Goal: Information Seeking & Learning: Learn about a topic

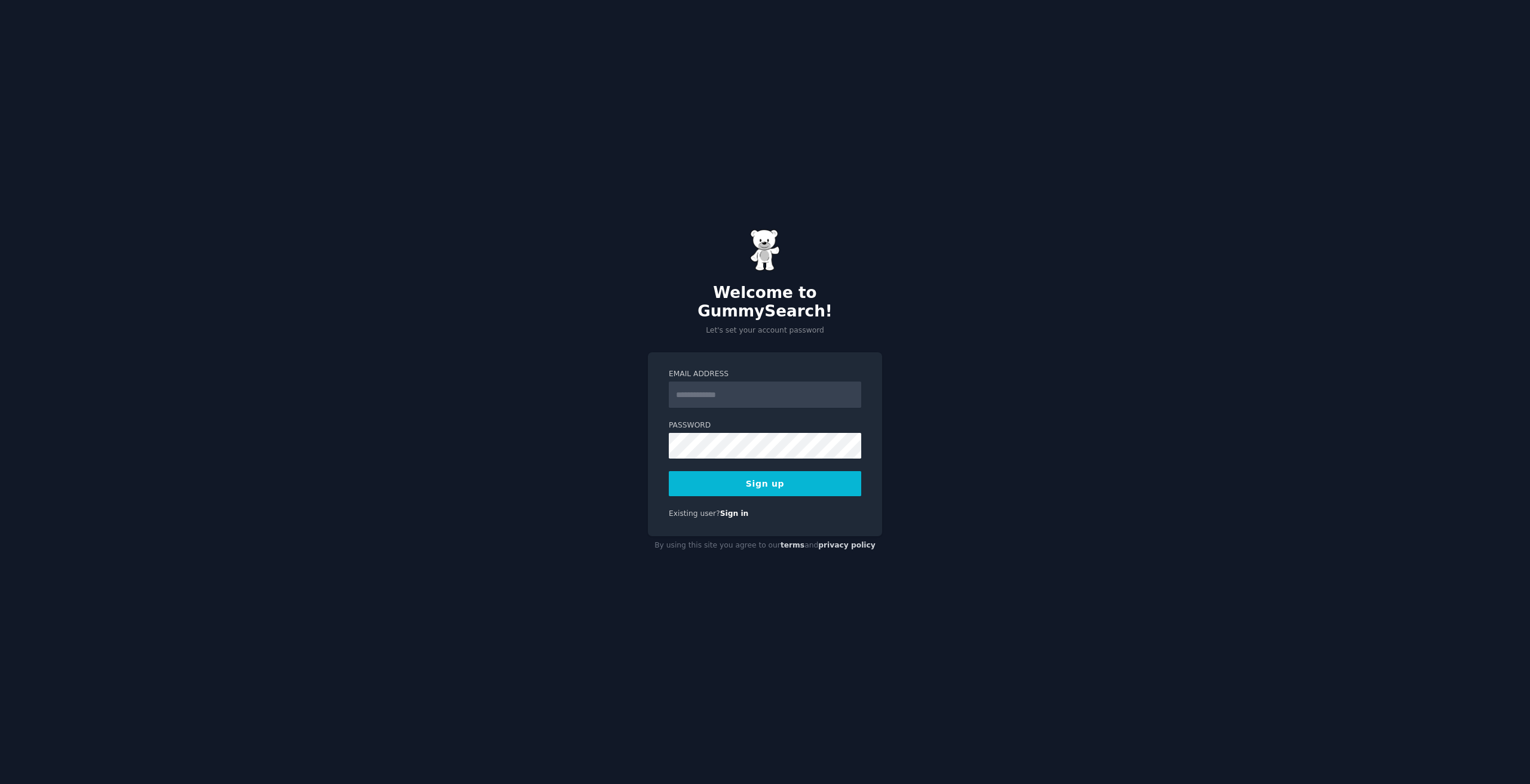
click at [721, 382] on input "Email Address" at bounding box center [765, 395] width 192 height 26
type input "**********"
click at [624, 482] on div "**********" at bounding box center [765, 392] width 1530 height 784
click at [741, 474] on button "Sign up" at bounding box center [765, 484] width 192 height 25
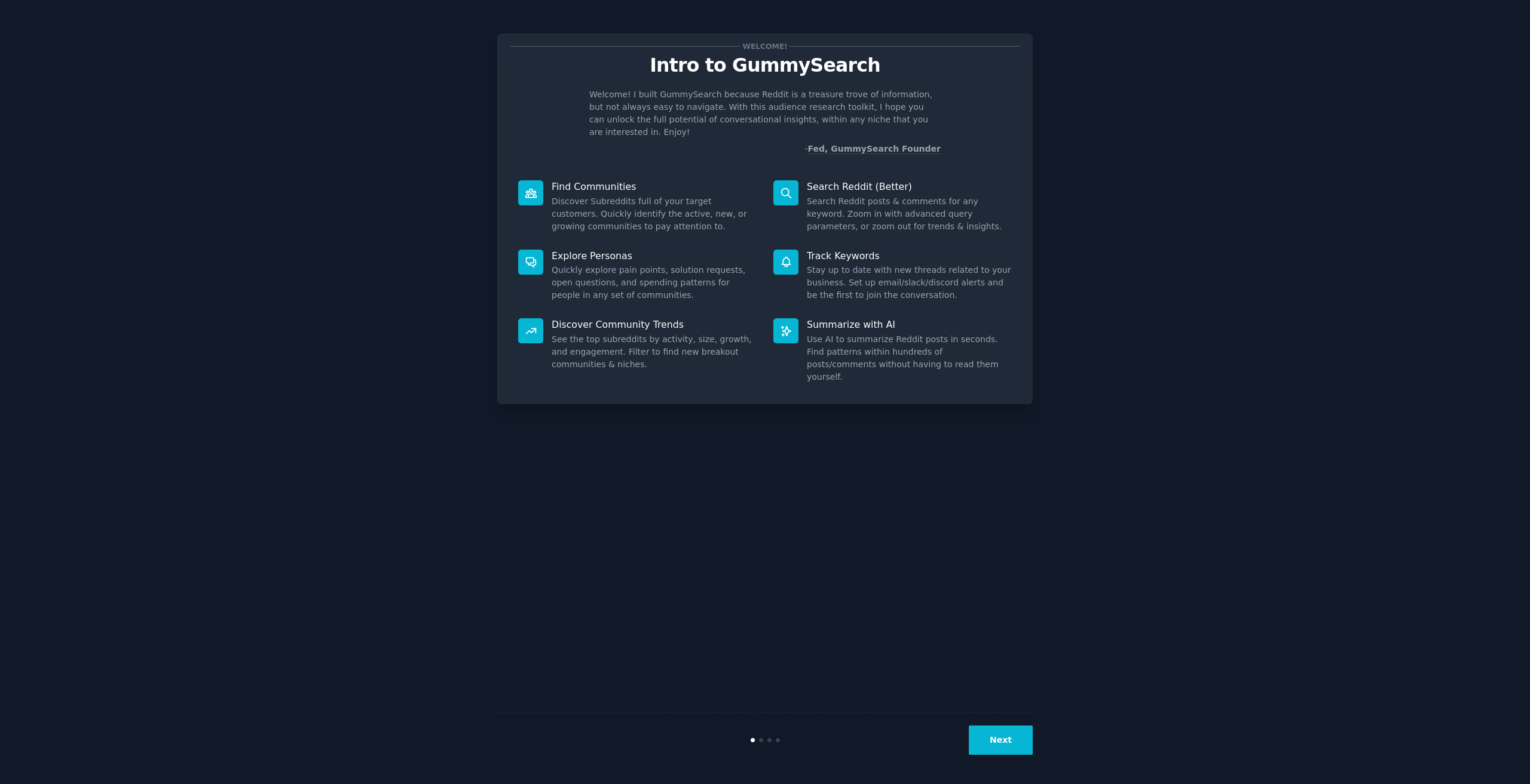
click at [1003, 740] on button "Next" at bounding box center [1001, 740] width 64 height 29
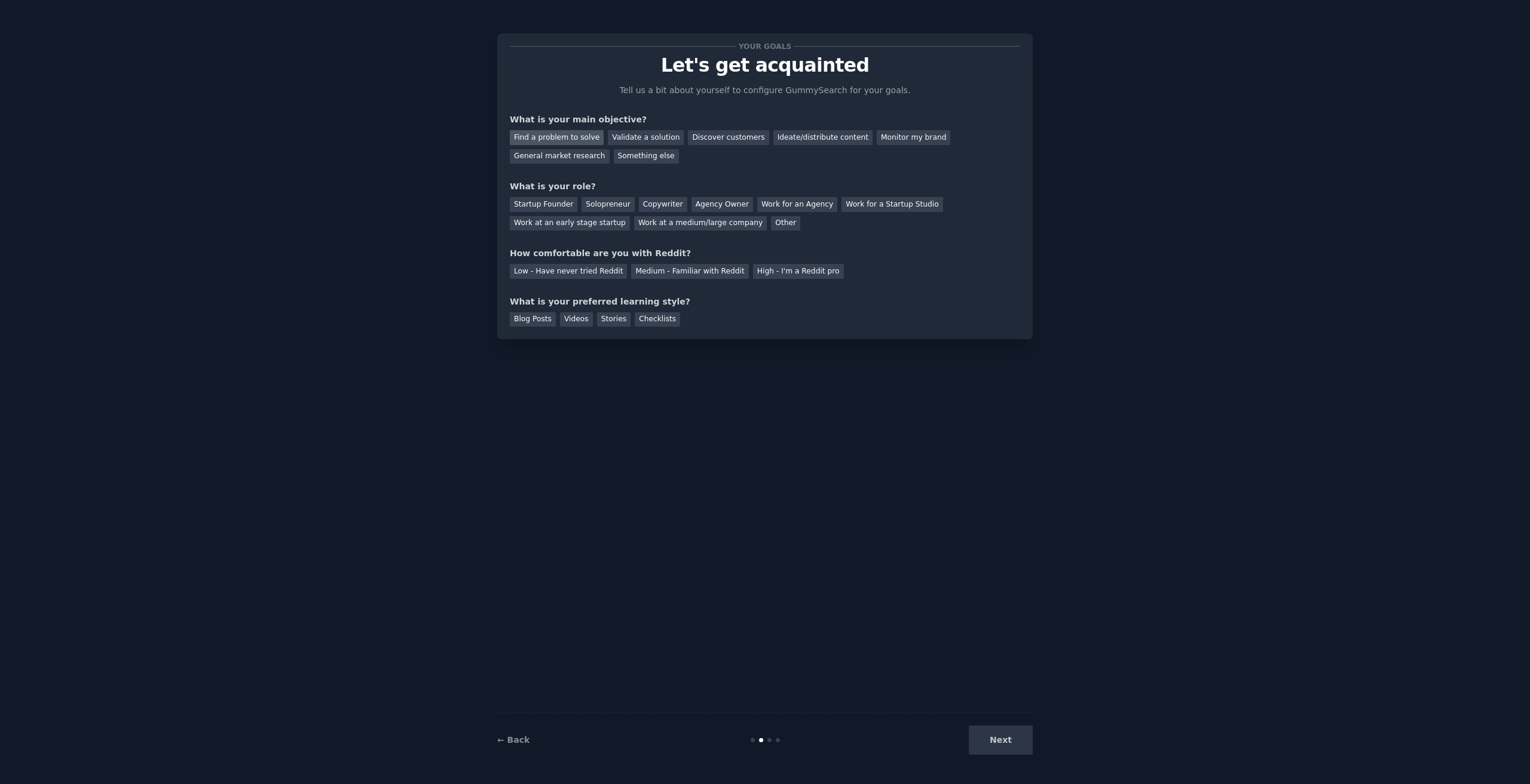
click at [552, 136] on div "Find a problem to solve" at bounding box center [557, 138] width 94 height 15
click at [553, 135] on div "Find a problem to solve" at bounding box center [557, 138] width 94 height 15
click at [627, 137] on div "Validate a solution" at bounding box center [646, 138] width 76 height 15
click at [583, 132] on div "Find a problem to solve" at bounding box center [557, 138] width 94 height 15
click at [771, 226] on div "Other" at bounding box center [785, 224] width 29 height 15
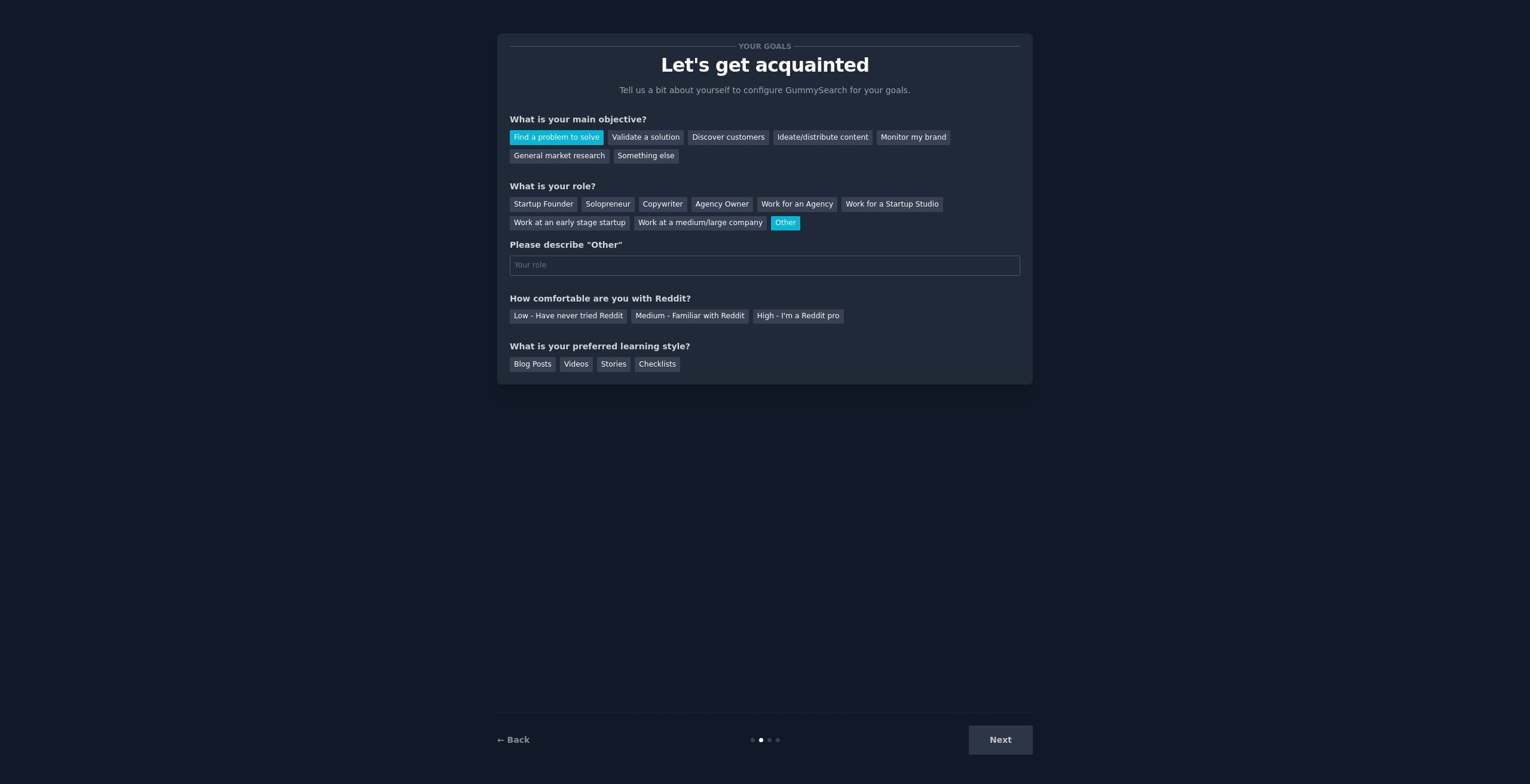
click at [771, 221] on div "Other" at bounding box center [785, 224] width 29 height 15
click at [771, 223] on div "Other" at bounding box center [785, 224] width 29 height 15
click at [589, 202] on div "Solopreneur" at bounding box center [608, 204] width 52 height 15
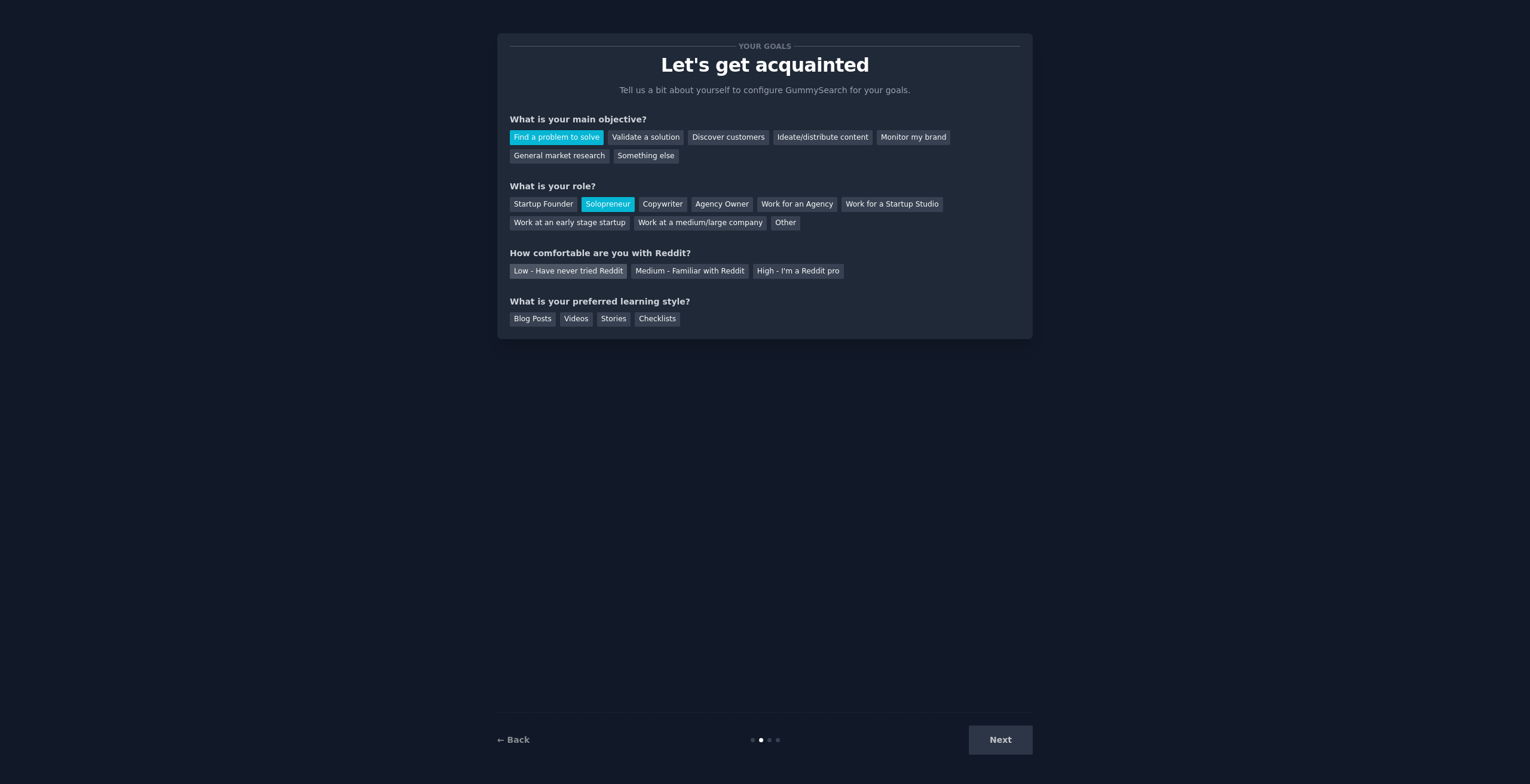
click at [552, 272] on div "Low - Have never tried Reddit" at bounding box center [568, 272] width 117 height 15
click at [657, 270] on div "Medium - Familiar with Reddit" at bounding box center [690, 272] width 117 height 15
click at [576, 266] on div "Low - Have never tried Reddit" at bounding box center [568, 272] width 117 height 15
click at [570, 319] on div "Videos" at bounding box center [576, 320] width 33 height 15
click at [1005, 743] on button "Next" at bounding box center [1001, 740] width 64 height 29
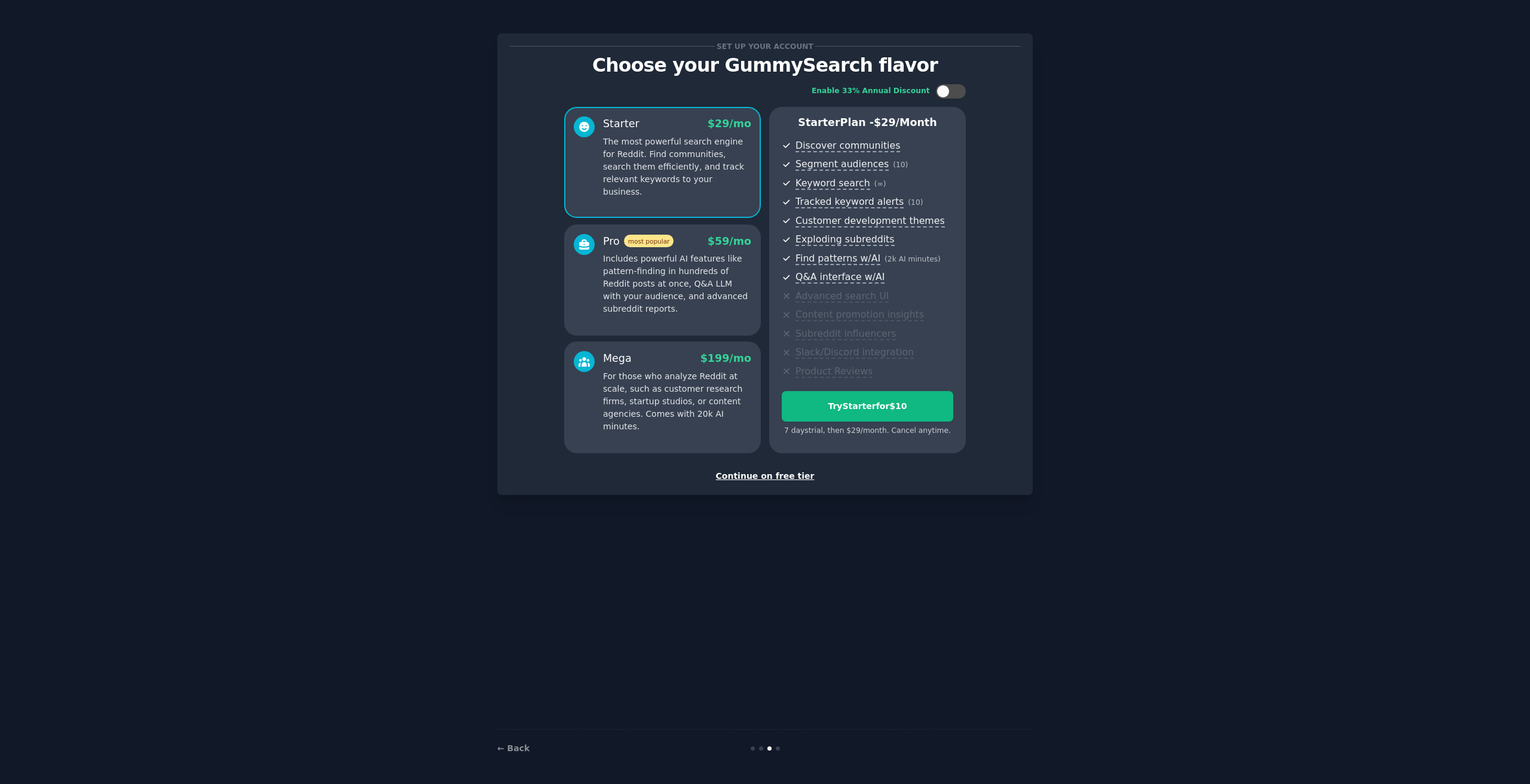
click at [686, 258] on p "Includes powerful AI features like pattern-finding in hundreds of Reddit posts …" at bounding box center [677, 284] width 148 height 63
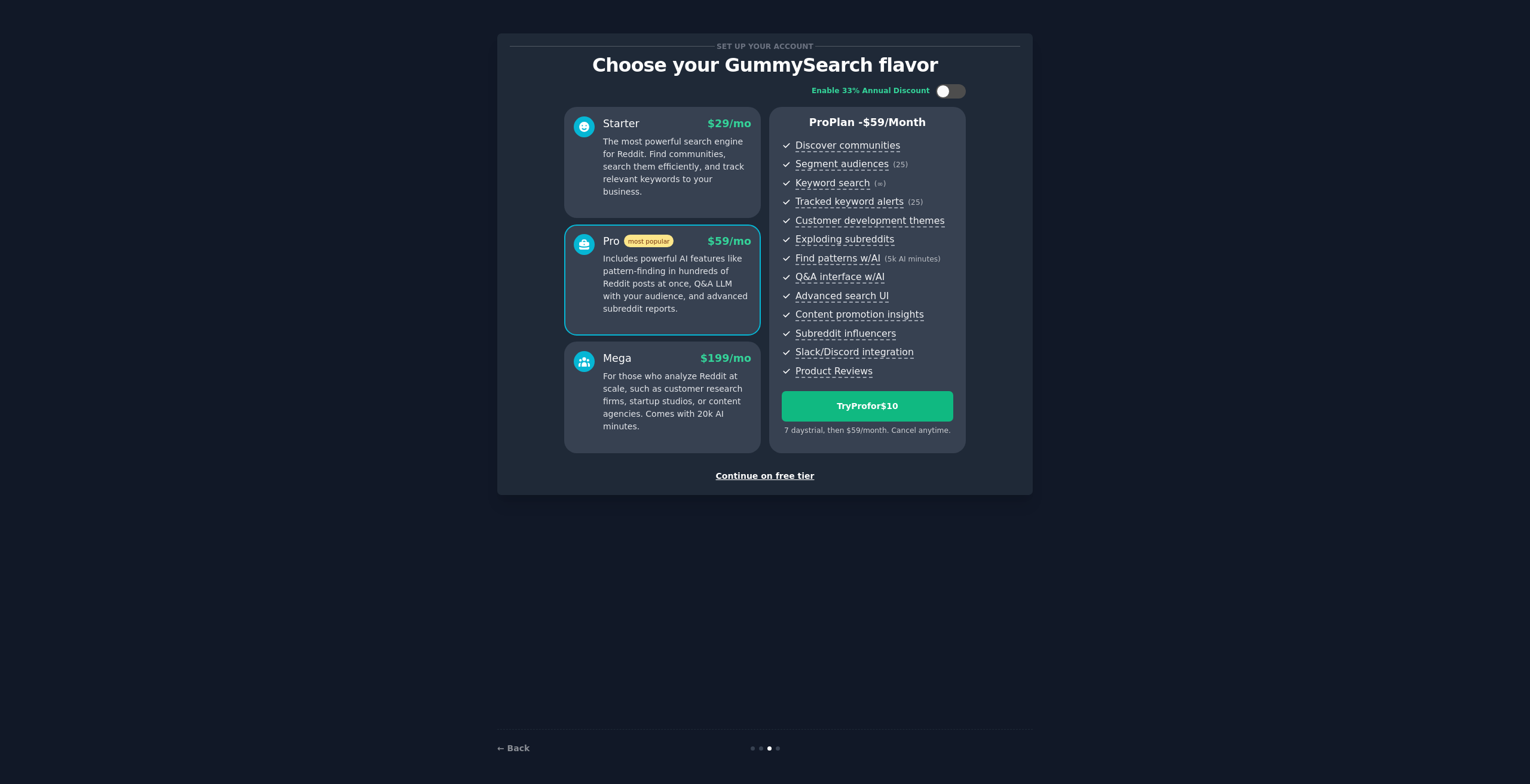
click at [680, 374] on p "For those who analyze Reddit at scale, such as customer research firms, startup…" at bounding box center [677, 402] width 148 height 63
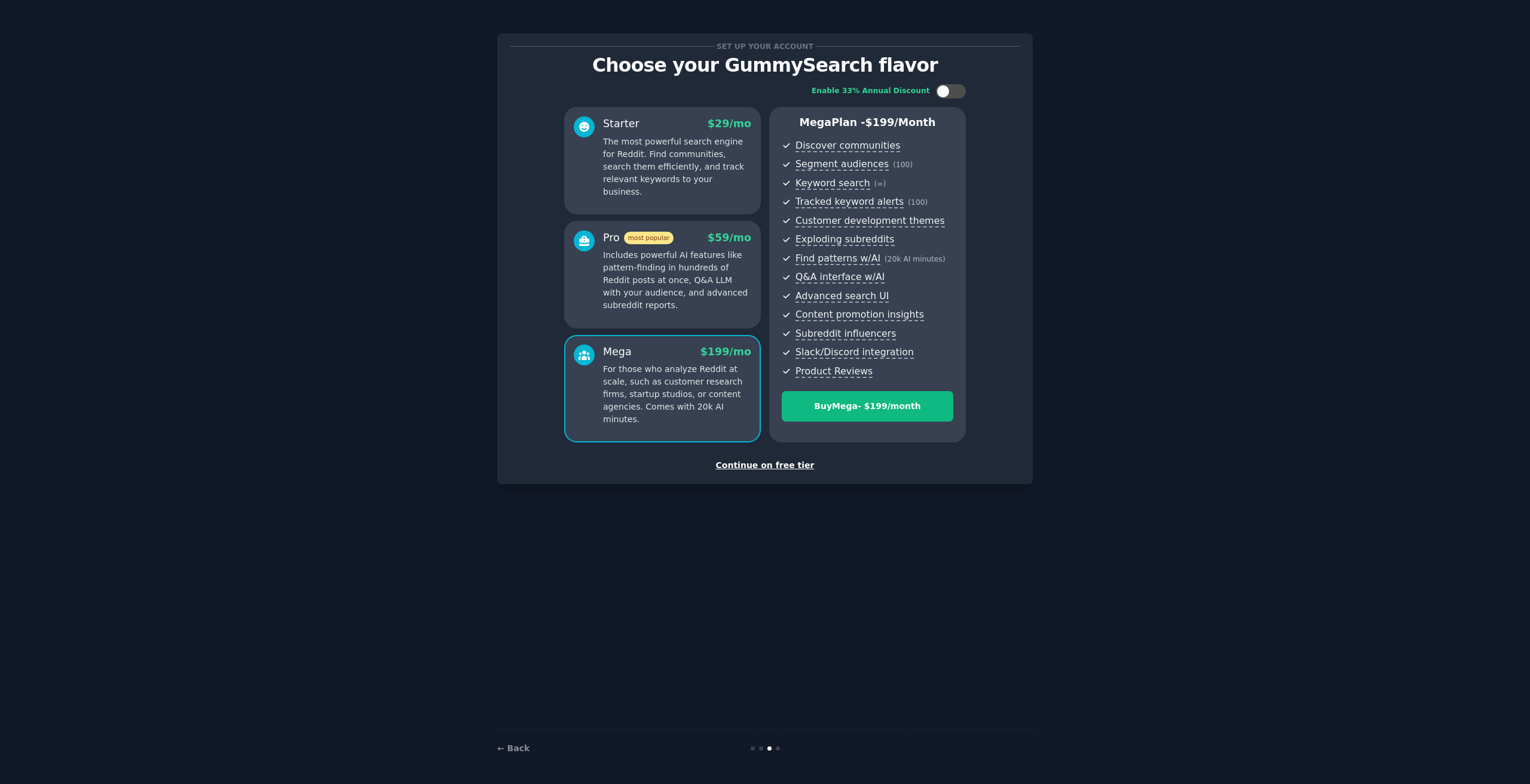
click at [663, 283] on p "Includes powerful AI features like pattern-finding in hundreds of Reddit posts …" at bounding box center [677, 281] width 148 height 63
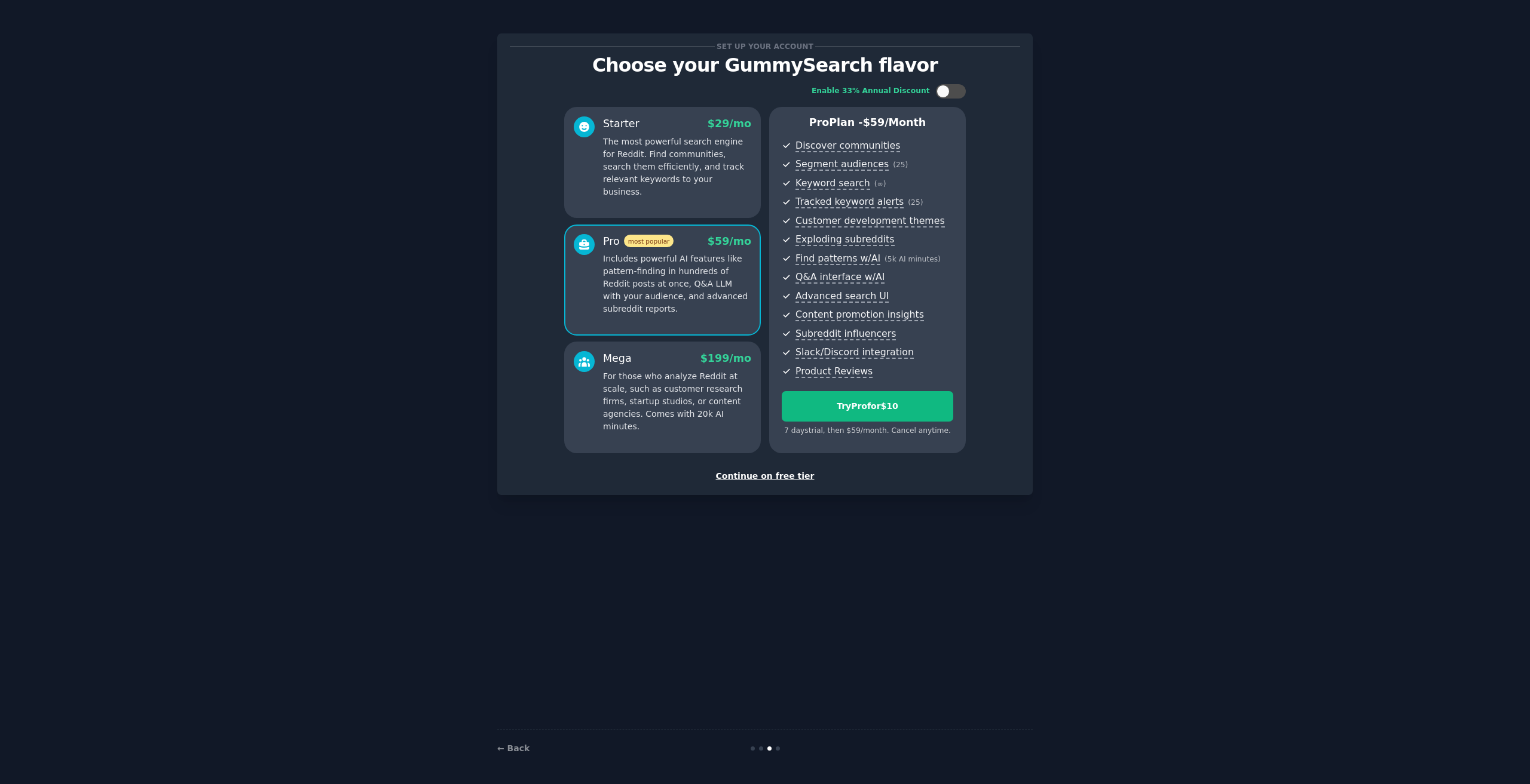
click at [675, 174] on p "The most powerful search engine for Reddit. Find communities, search them effic…" at bounding box center [677, 167] width 148 height 63
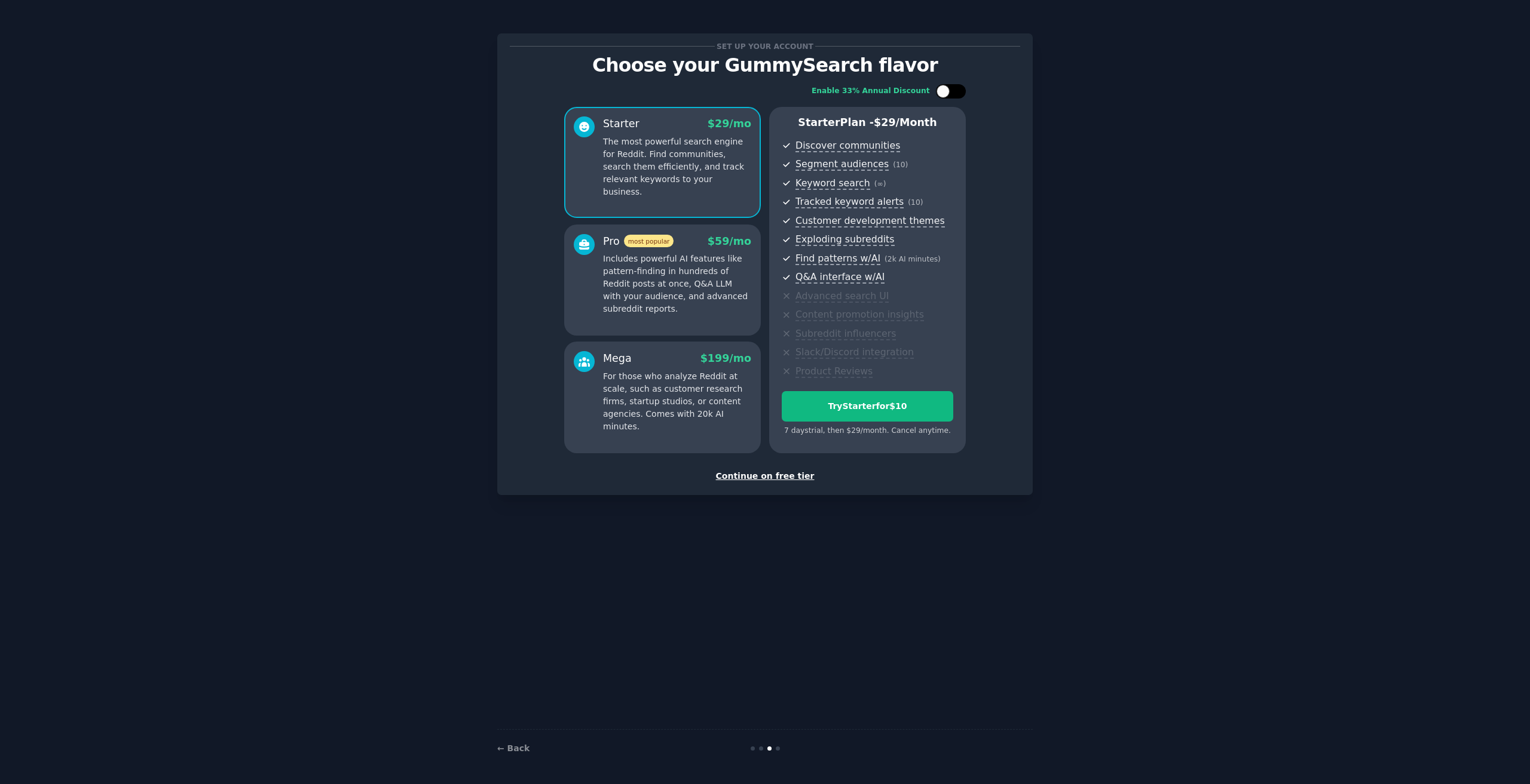
click at [945, 92] on div at bounding box center [943, 91] width 13 height 13
click at [949, 90] on div at bounding box center [951, 91] width 30 height 14
checkbox input "false"
click at [864, 408] on div "Try Starter for $10" at bounding box center [867, 406] width 171 height 12
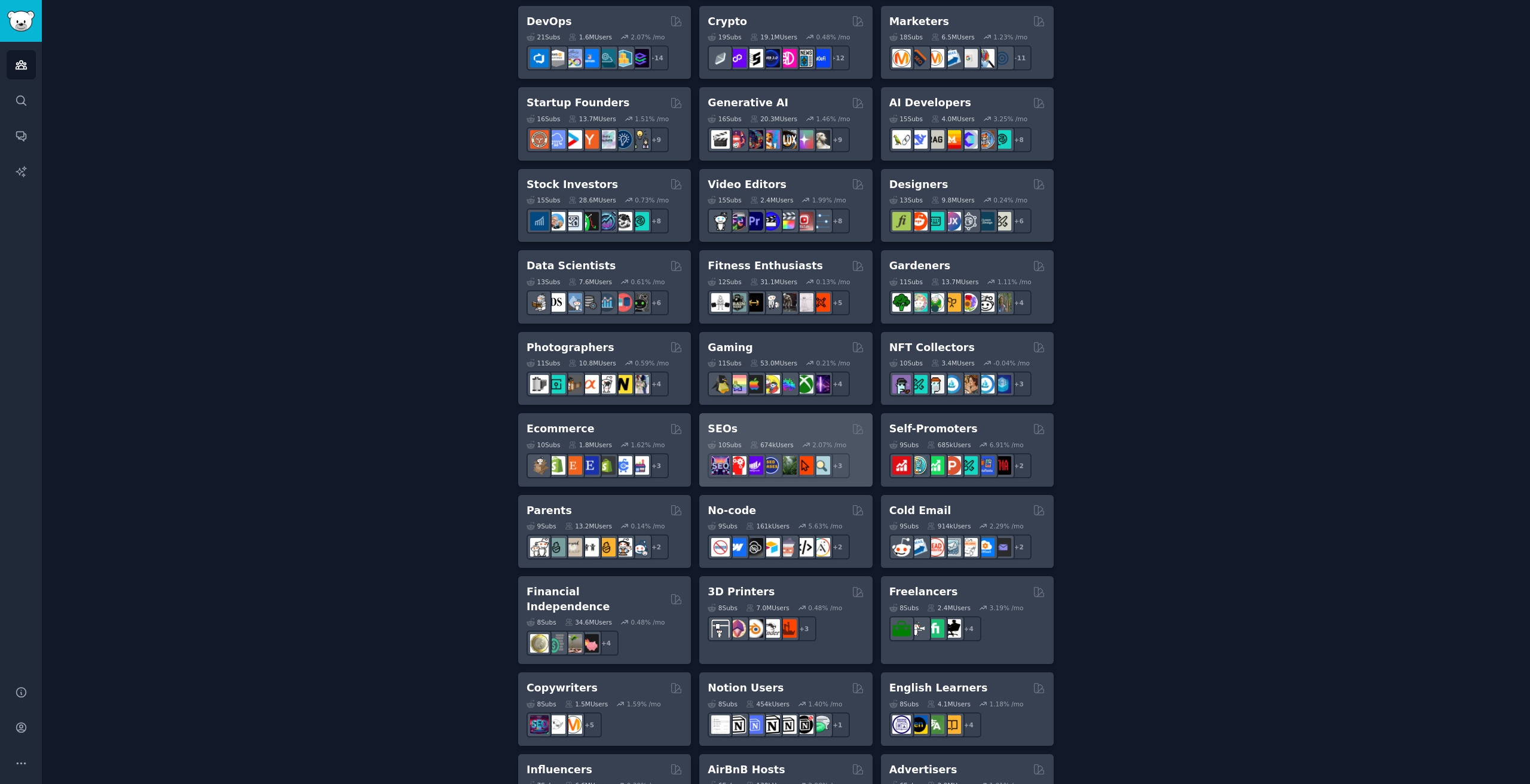
scroll to position [383, 0]
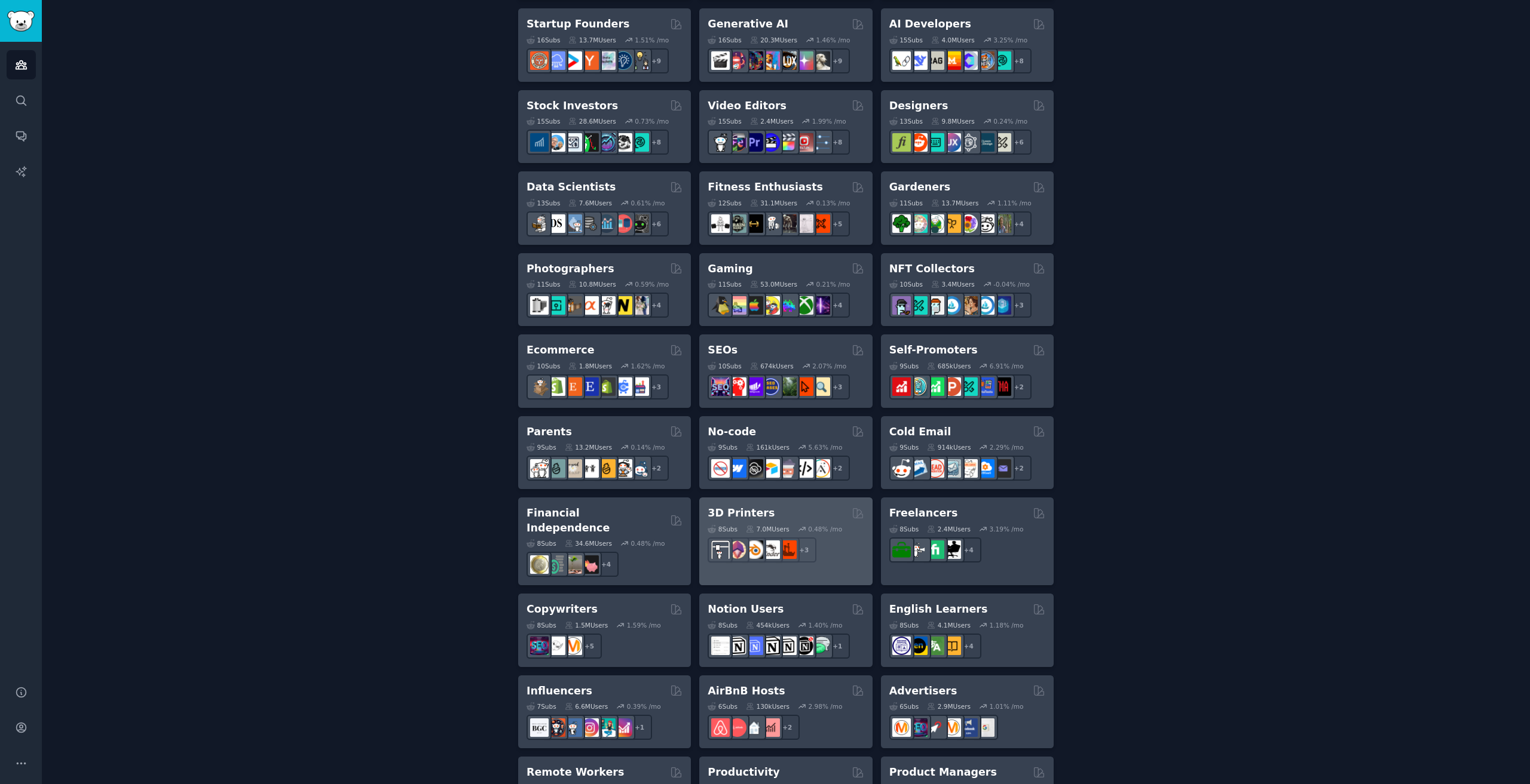
click at [782, 517] on div "3D Printers" at bounding box center [785, 514] width 156 height 15
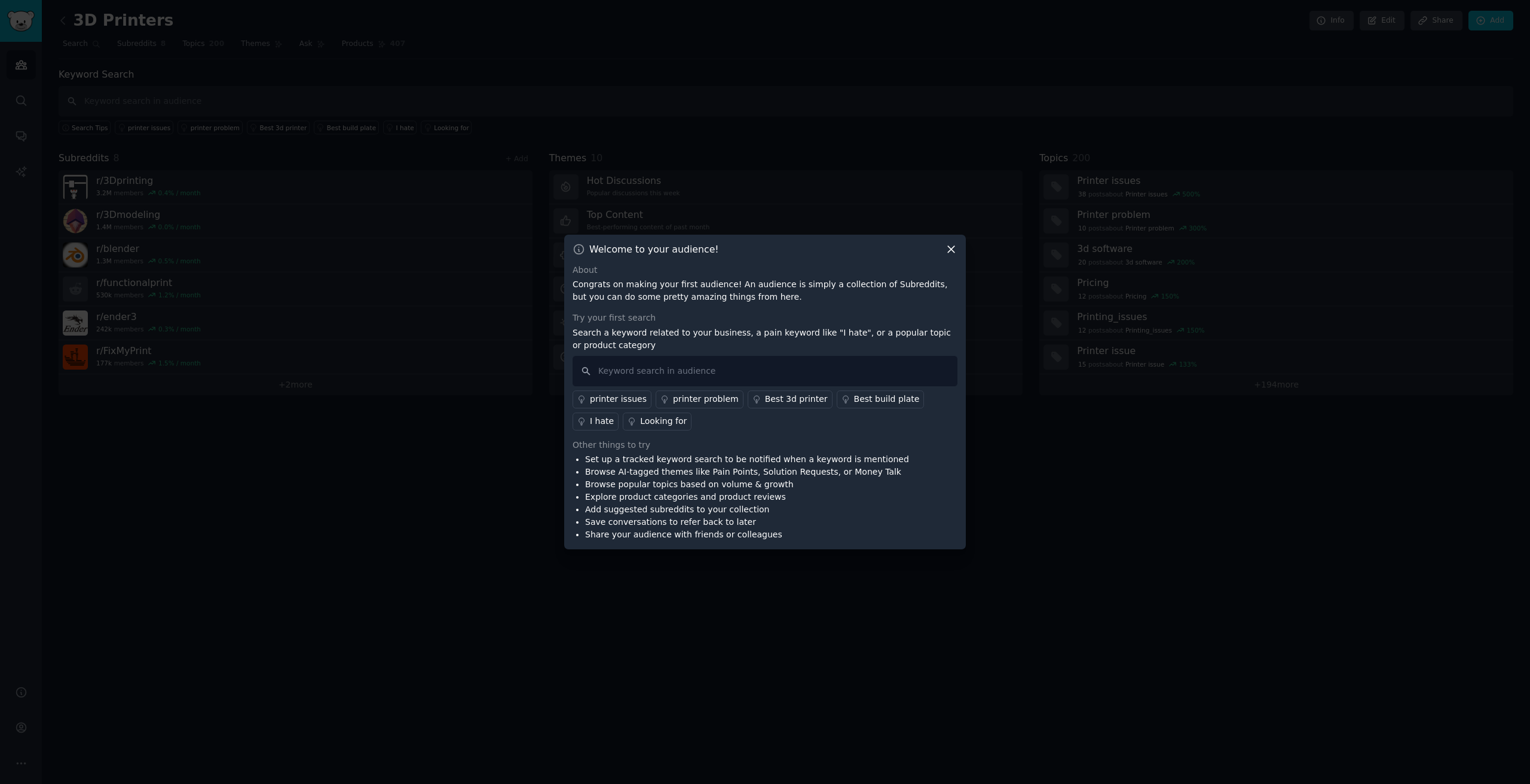
click at [948, 250] on icon at bounding box center [951, 249] width 12 height 12
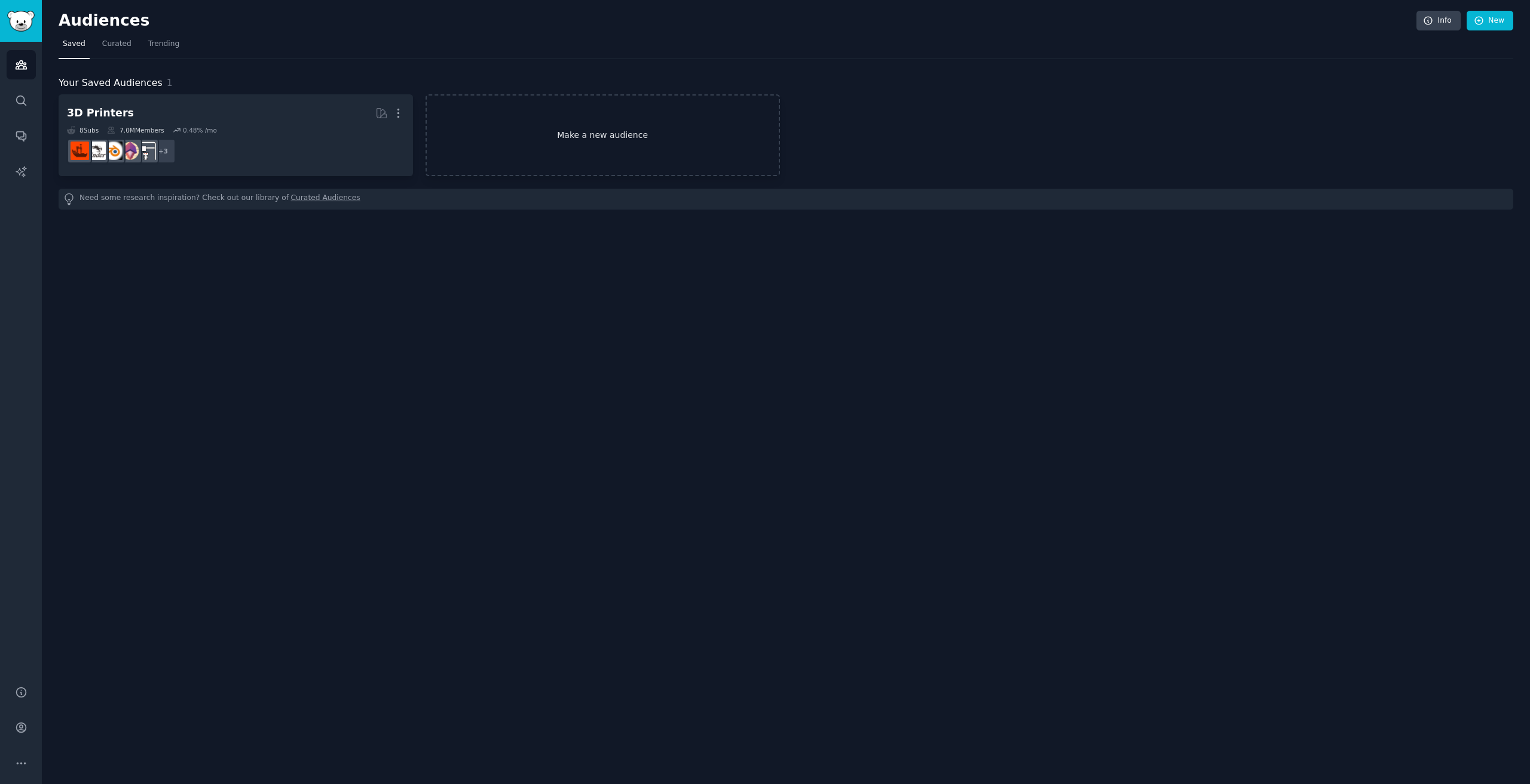
click at [556, 133] on link "Make a new audience" at bounding box center [602, 135] width 354 height 82
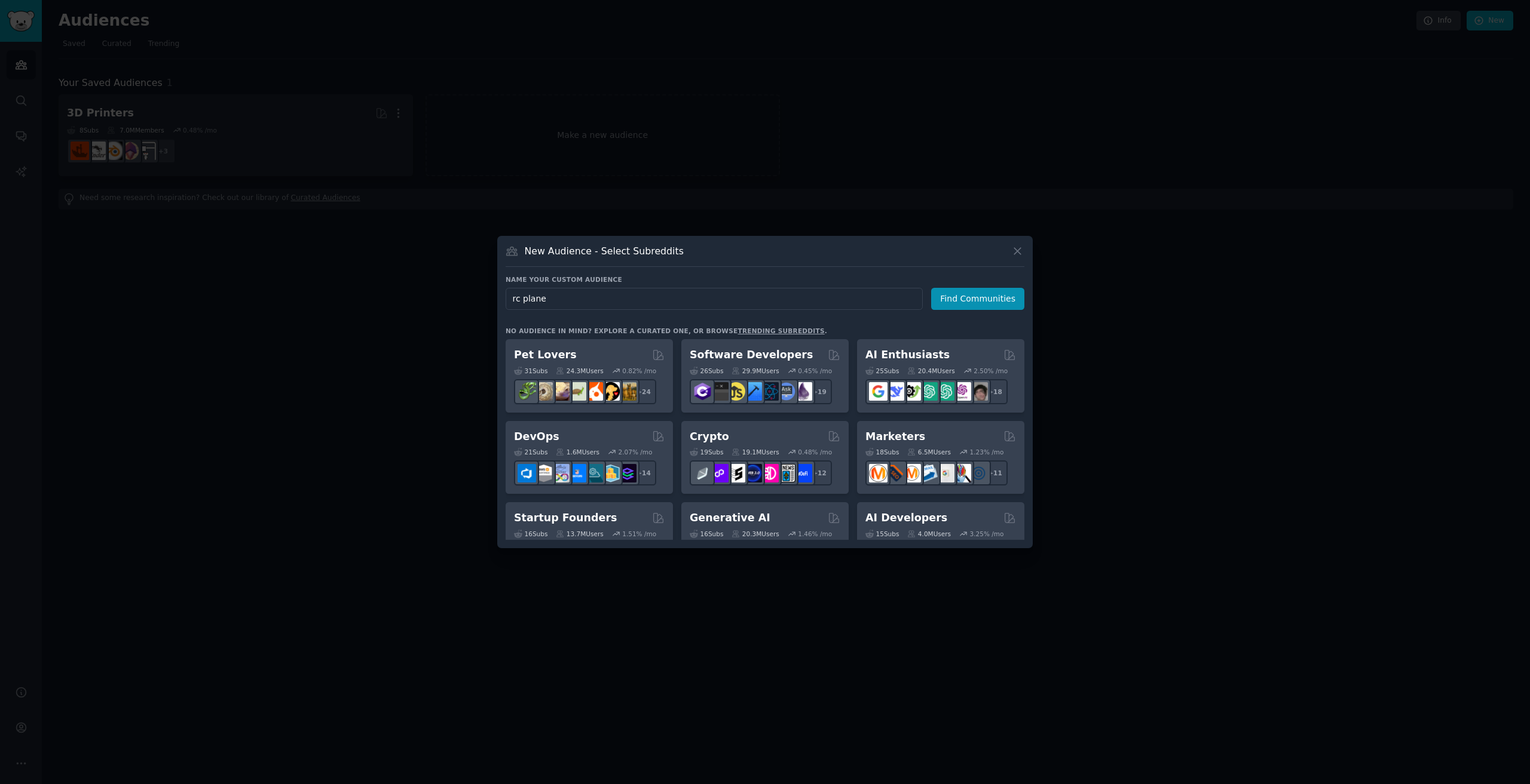
type input "rc planes"
click button "Find Communities" at bounding box center [977, 299] width 93 height 22
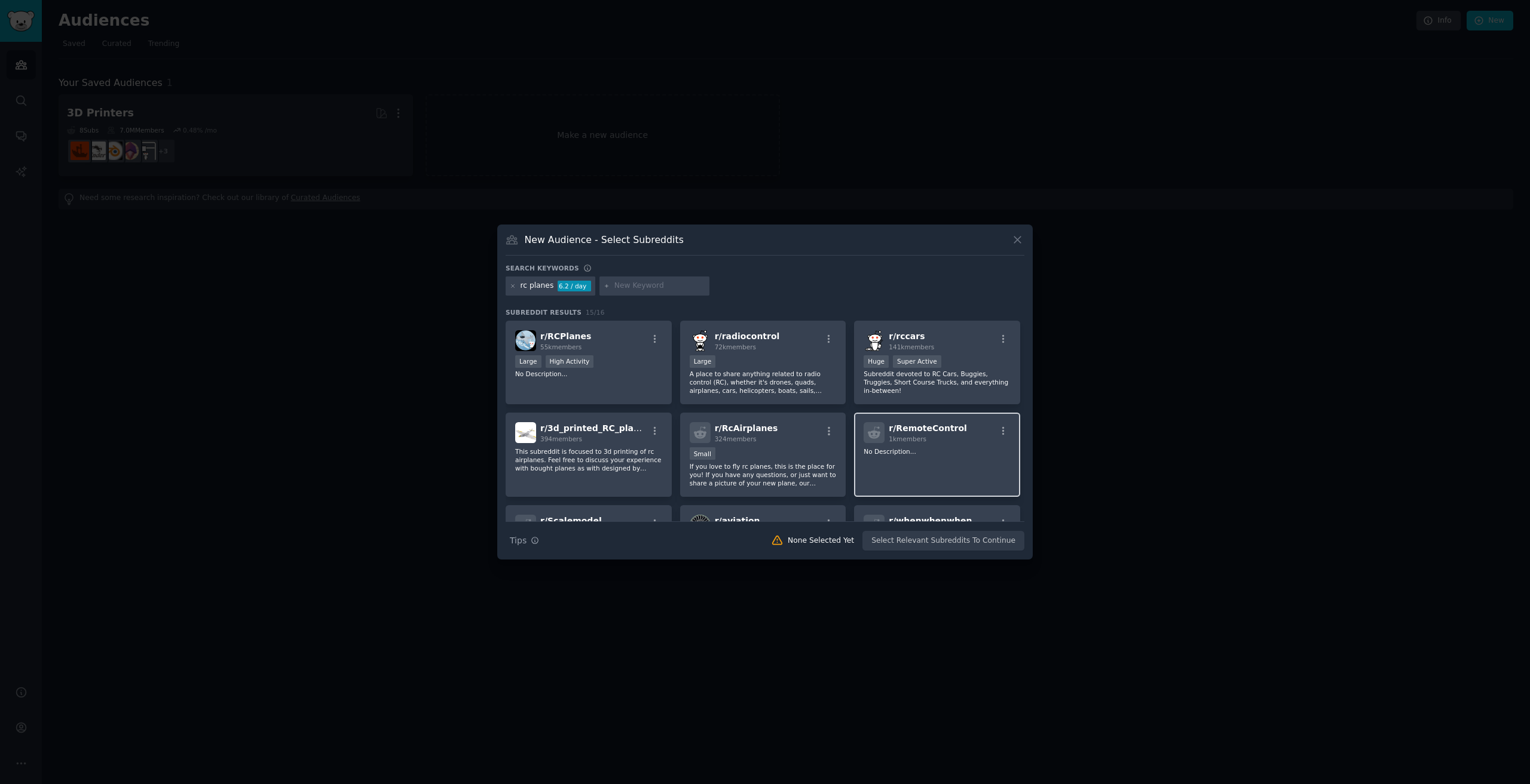
click at [906, 448] on p "No Description..." at bounding box center [937, 452] width 147 height 8
drag, startPoint x: 748, startPoint y: 429, endPoint x: 740, endPoint y: 429, distance: 8.0
click at [748, 429] on span "r/ RcAirplanes" at bounding box center [746, 428] width 63 height 10
click at [614, 442] on div "394 members" at bounding box center [593, 439] width 107 height 8
click at [614, 376] on p "No Description..." at bounding box center [589, 374] width 147 height 8
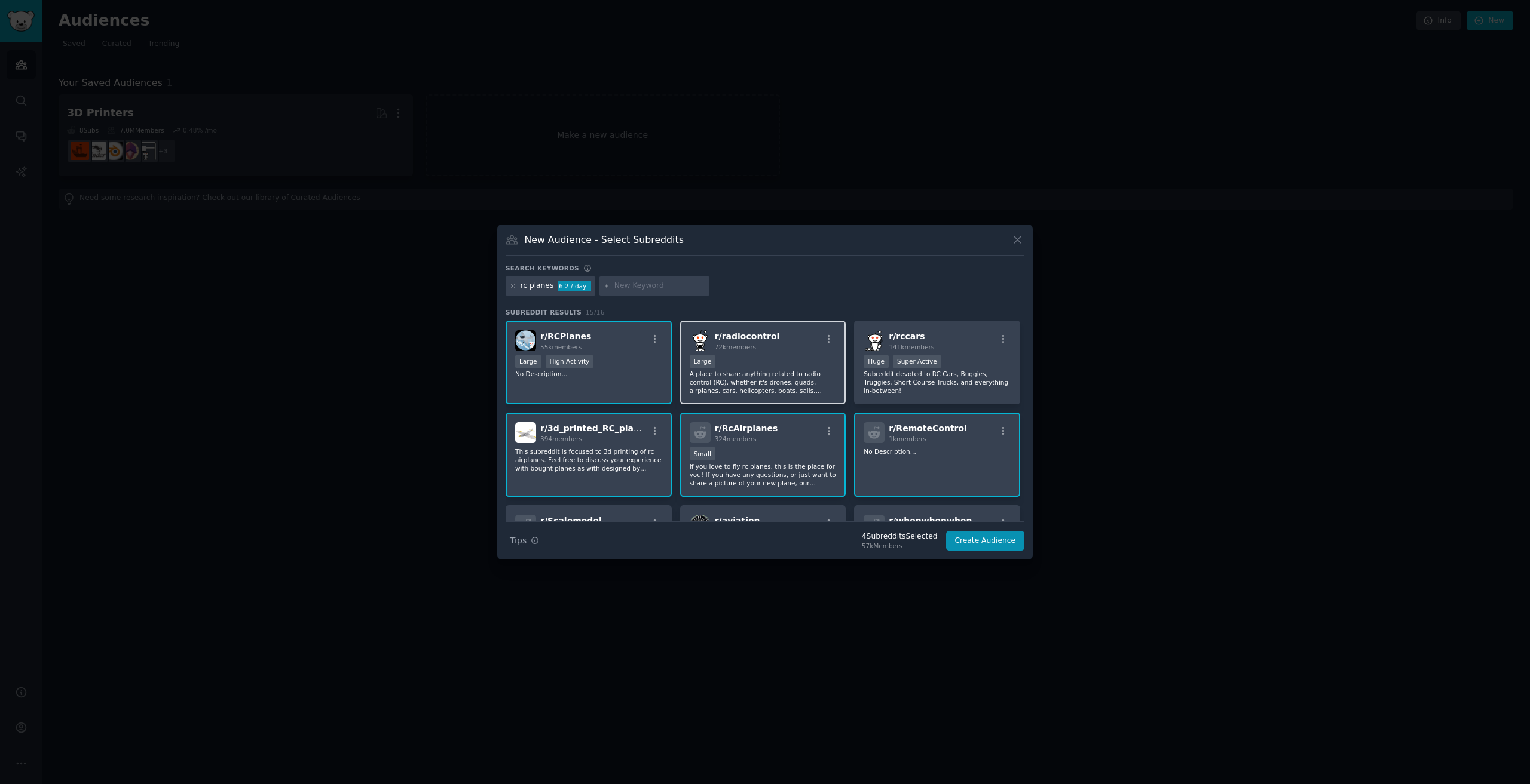
click at [746, 368] on div "Large" at bounding box center [763, 363] width 147 height 15
click at [918, 353] on div "r/ rccars 141k members Huge Super Active Subreddit devoted to RC Cars, Buggies,…" at bounding box center [937, 363] width 166 height 84
click at [773, 370] on p "A place to share anything related to radio control (RC), whether it's drones, q…" at bounding box center [763, 382] width 147 height 25
click at [627, 368] on div ">= 80th percentile for submissions / day Large High Activity" at bounding box center [589, 363] width 147 height 15
click at [996, 366] on div "100,000 - 1,000,000 members Huge Super Active" at bounding box center [937, 363] width 147 height 15
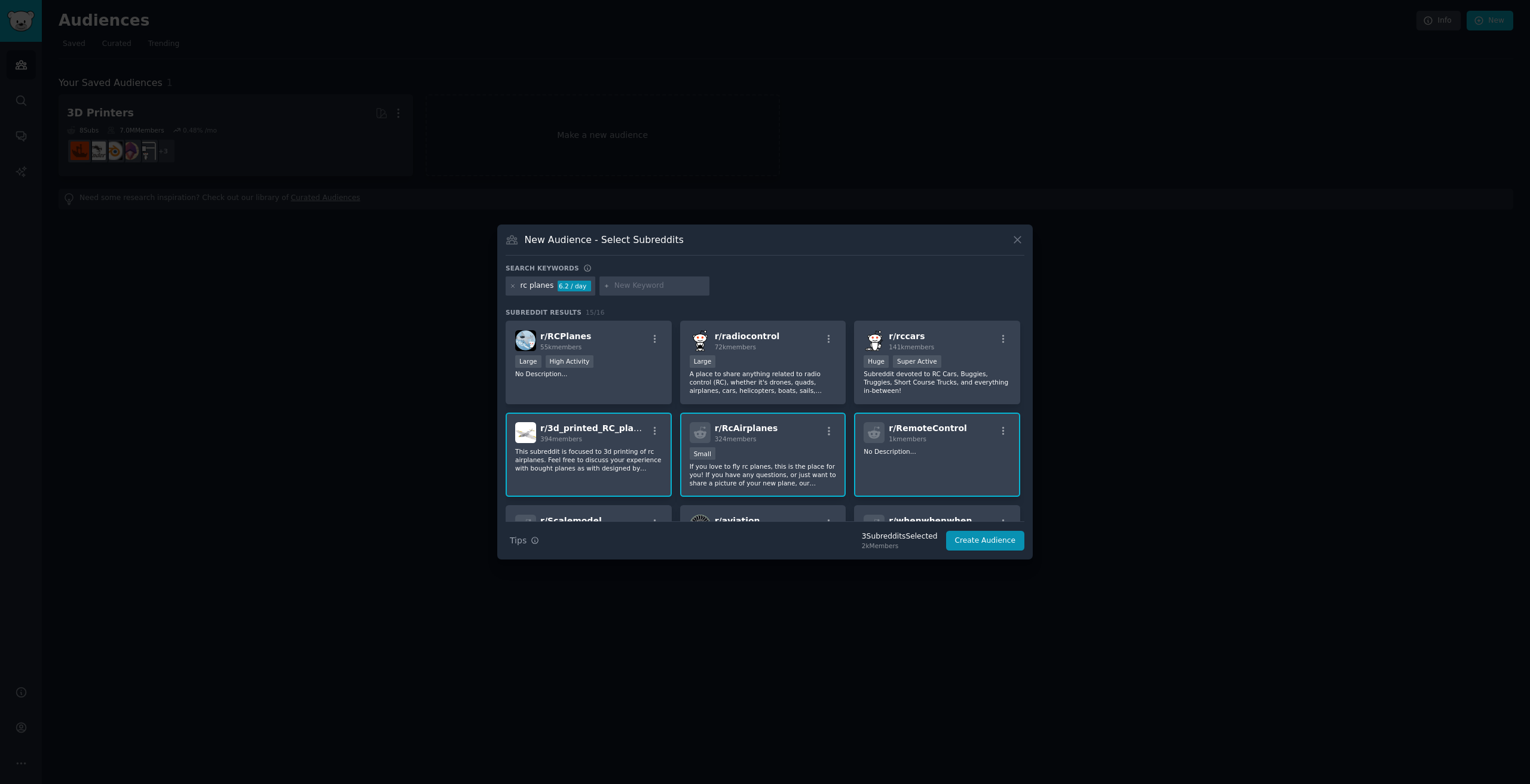
click at [967, 439] on div "r/ RemoteControl 1k members" at bounding box center [937, 433] width 147 height 21
click at [797, 442] on div "r/ RcAirplanes 324 members" at bounding box center [763, 433] width 147 height 21
click at [626, 461] on p "This subreddit is focused to 3d printing of rc airplanes. Feel free to discuss …" at bounding box center [589, 460] width 147 height 25
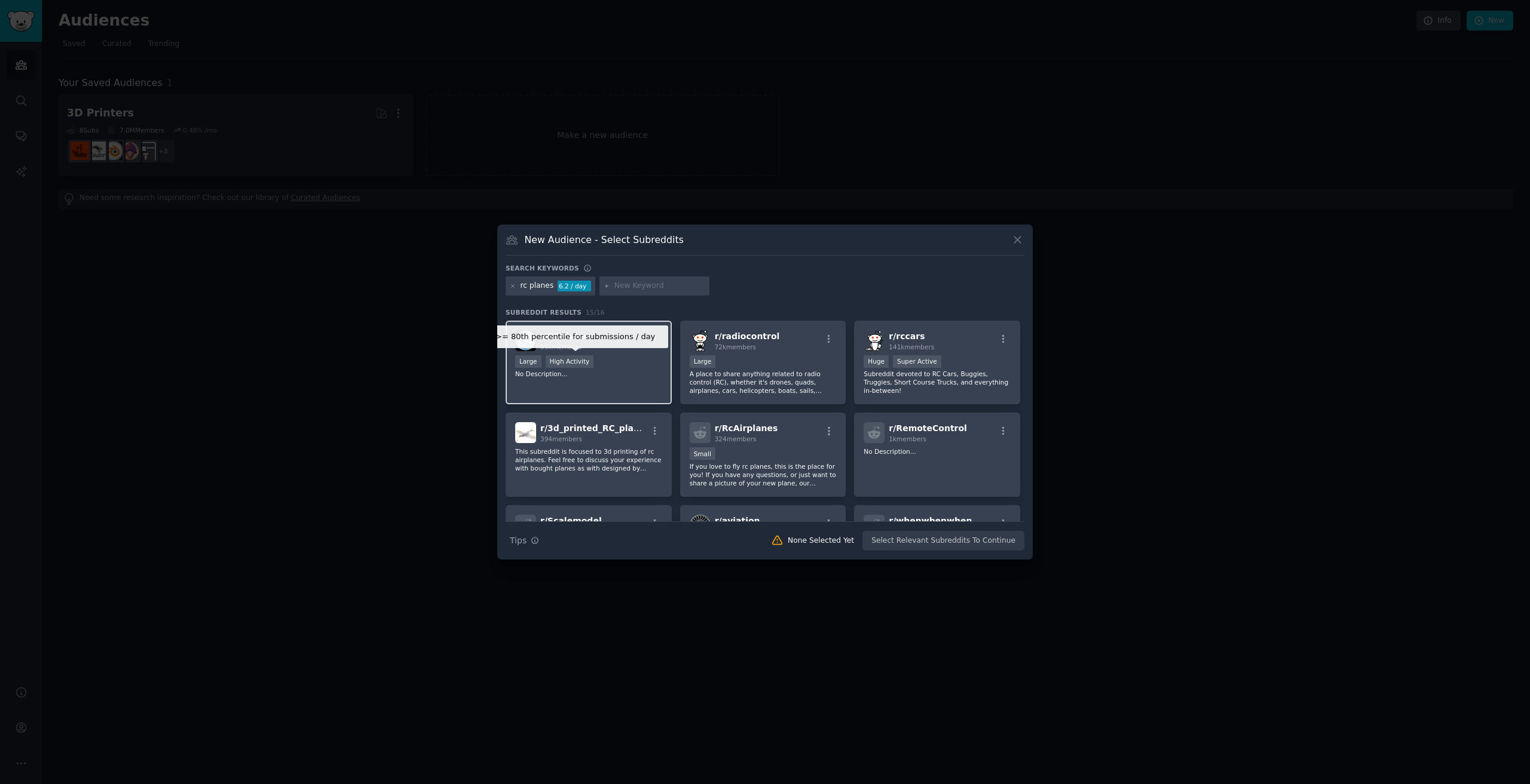
click at [562, 361] on div "High Activity" at bounding box center [570, 361] width 48 height 12
click at [996, 542] on button "Create Audience" at bounding box center [986, 541] width 79 height 20
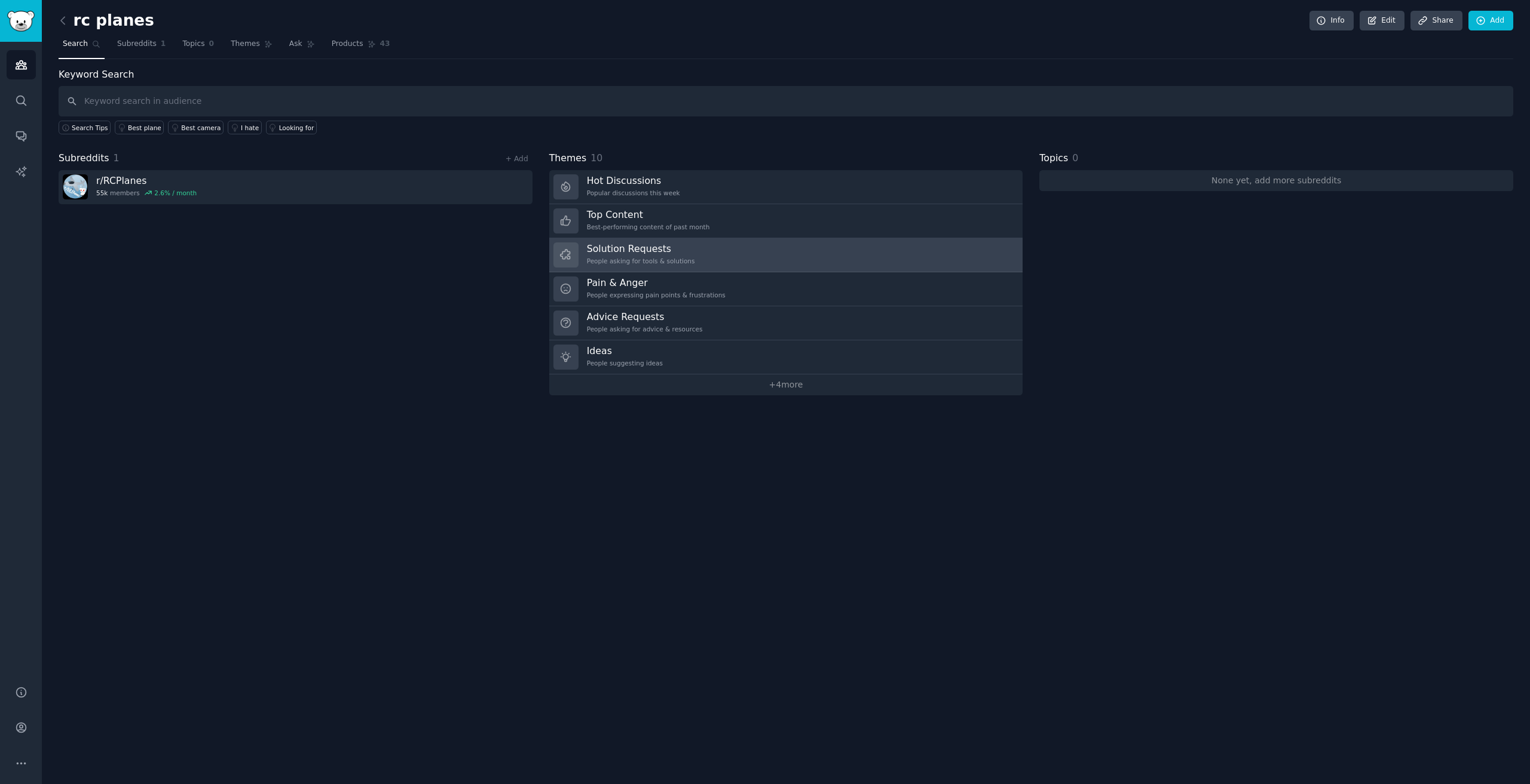
click at [624, 248] on h3 "Solution Requests" at bounding box center [640, 249] width 108 height 12
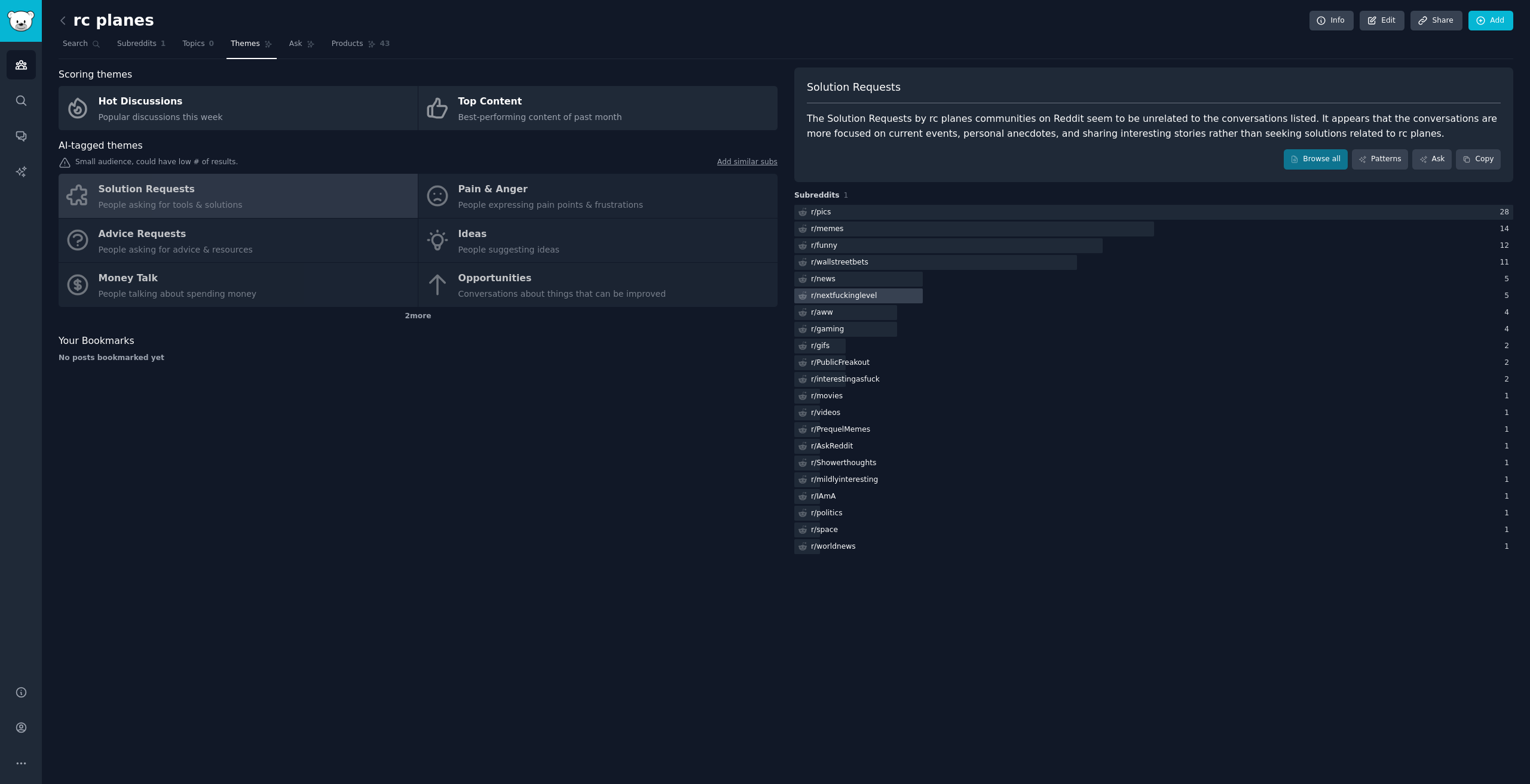
click at [846, 297] on div "r/ nextfuckinglevel" at bounding box center [844, 296] width 66 height 11
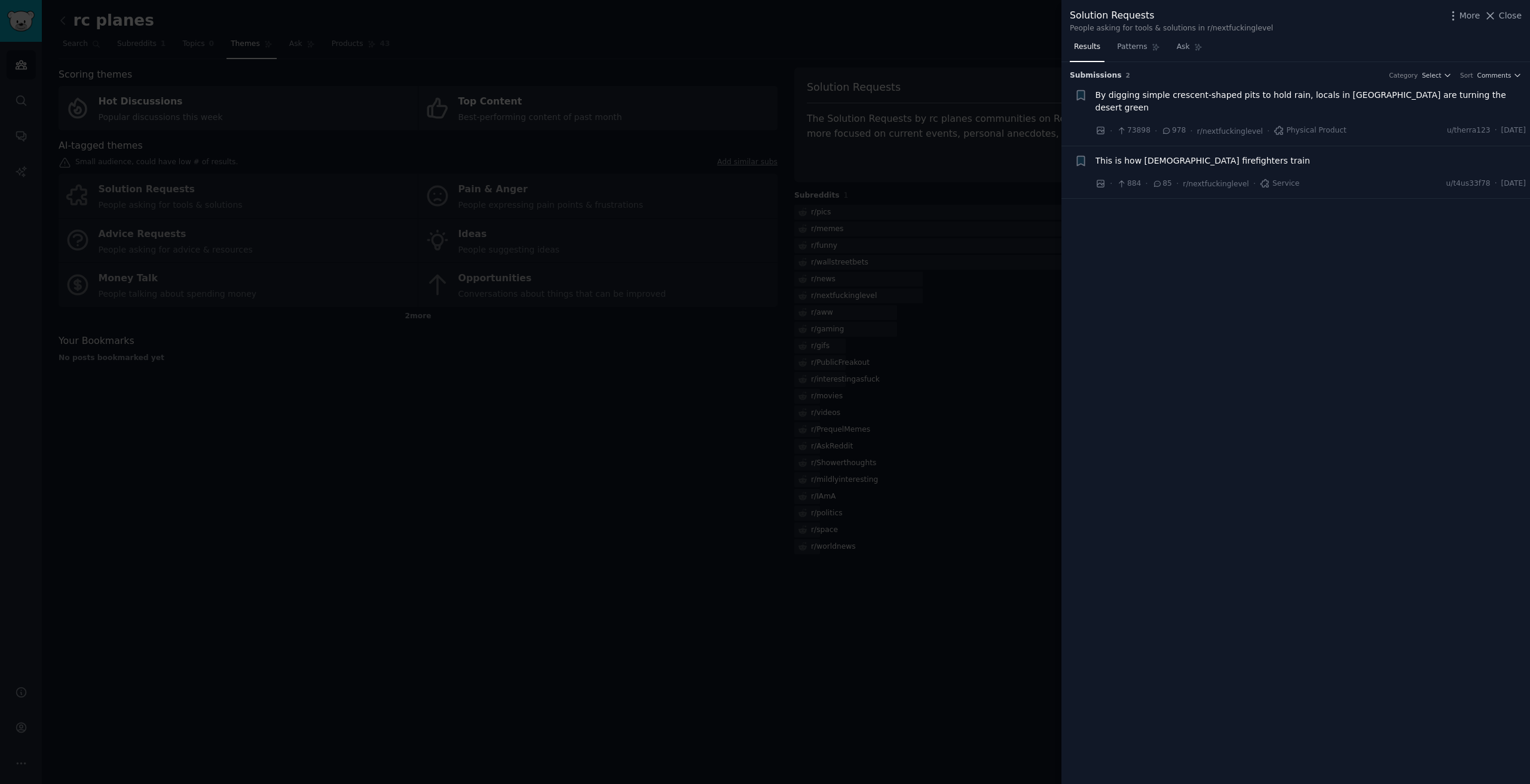
click at [823, 206] on div at bounding box center [765, 392] width 1530 height 784
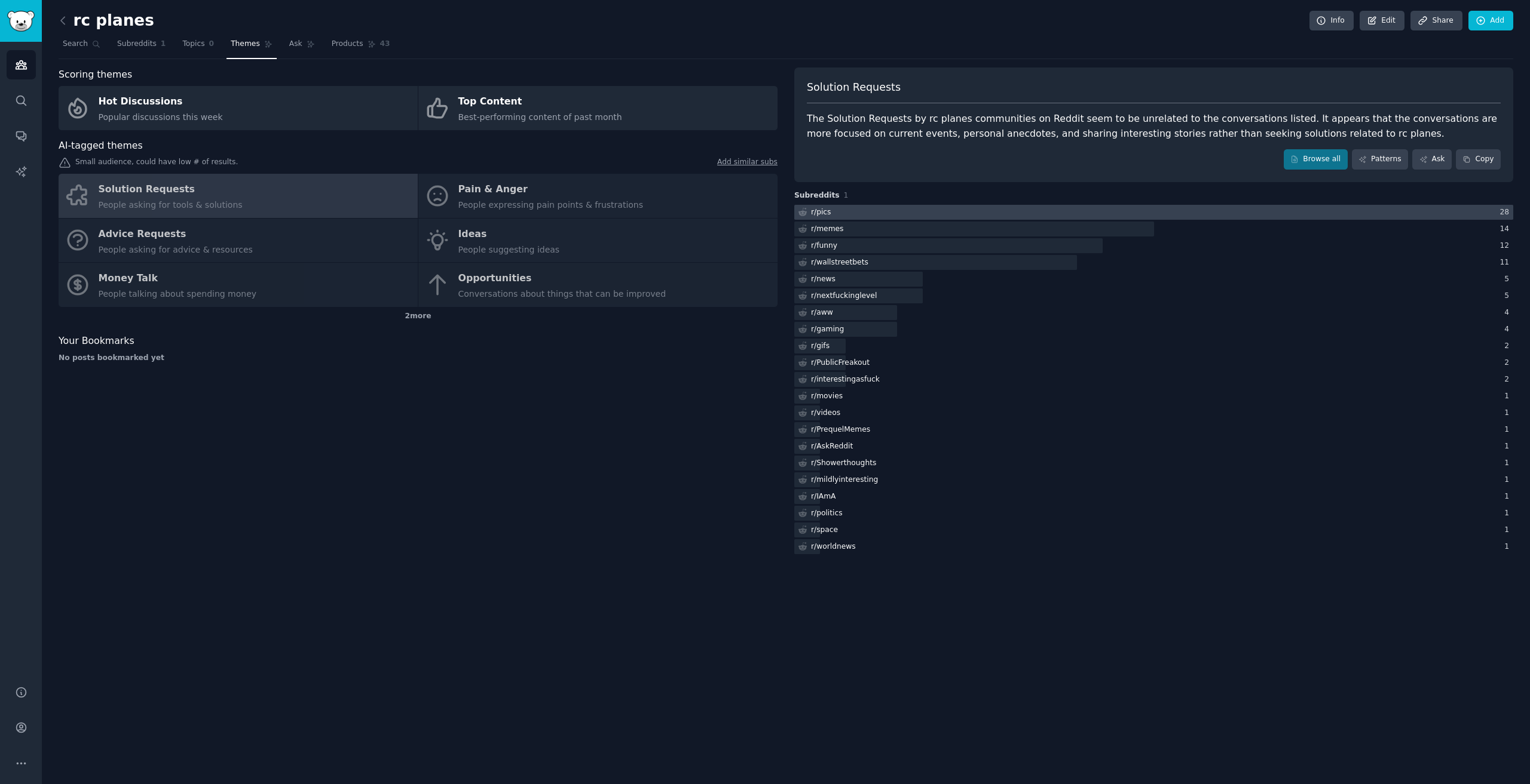
click at [826, 209] on div "r/ pics" at bounding box center [820, 213] width 20 height 11
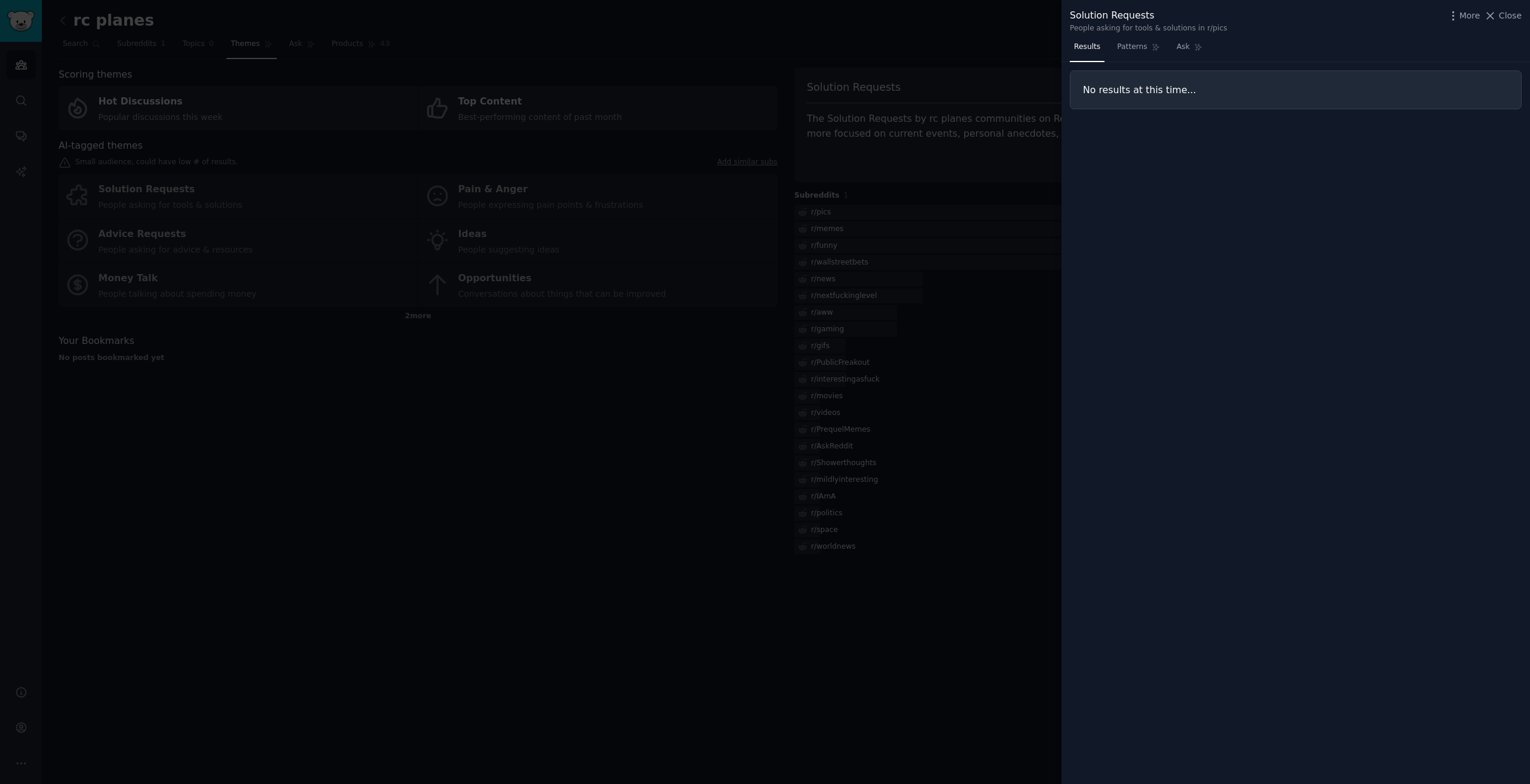
click at [544, 396] on div at bounding box center [765, 392] width 1530 height 784
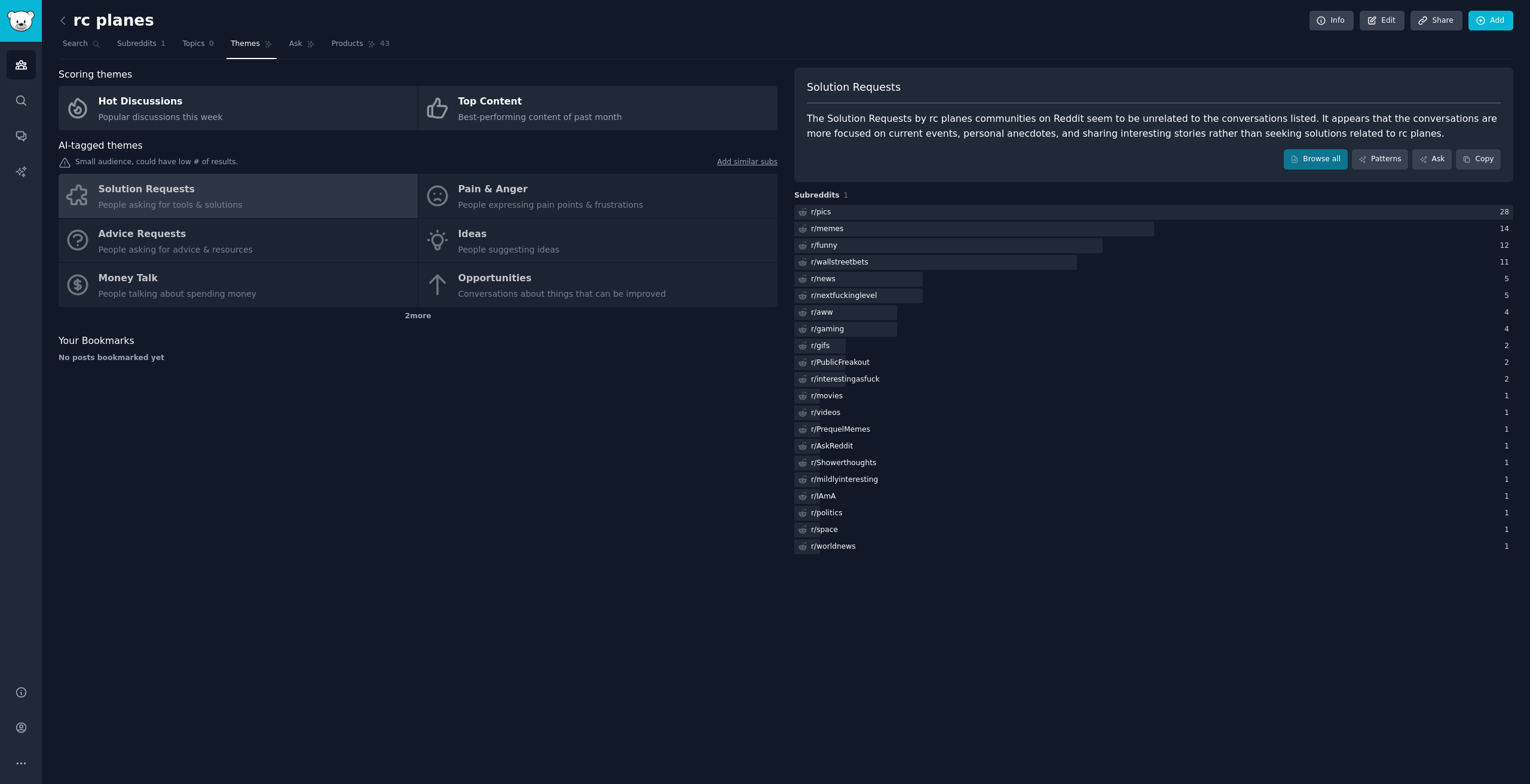
click at [171, 191] on div "Solution Requests People asking for tools & solutions Pain & Anger People expre…" at bounding box center [418, 240] width 719 height 133
click at [520, 196] on div "Solution Requests People asking for tools & solutions Pain & Anger People expre…" at bounding box center [418, 240] width 719 height 133
click at [1322, 156] on link "Browse all" at bounding box center [1316, 160] width 64 height 20
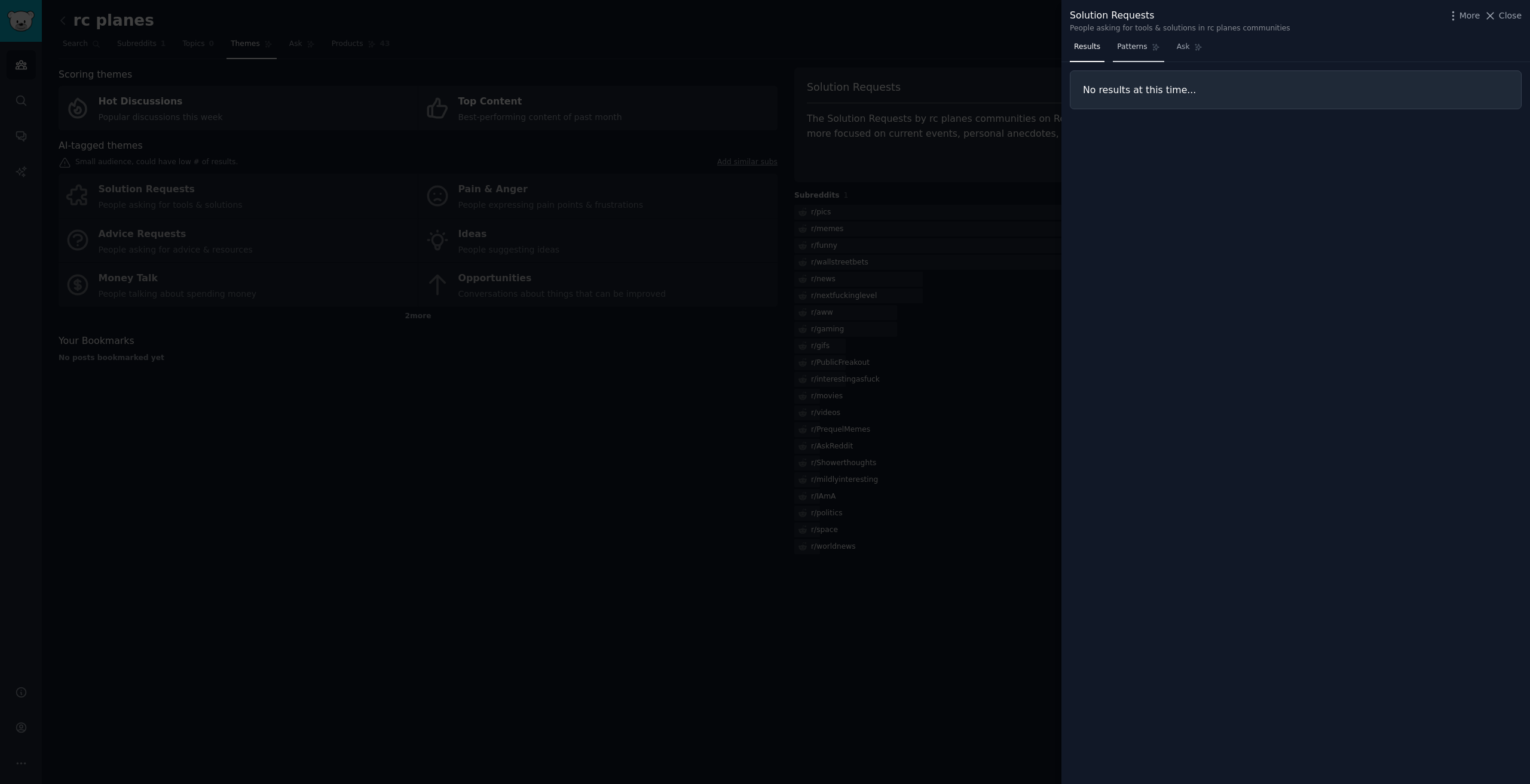
click at [1117, 42] on span "Patterns" at bounding box center [1132, 48] width 30 height 11
click at [1092, 47] on span "Results" at bounding box center [1087, 48] width 27 height 11
click at [572, 372] on div at bounding box center [765, 392] width 1530 height 784
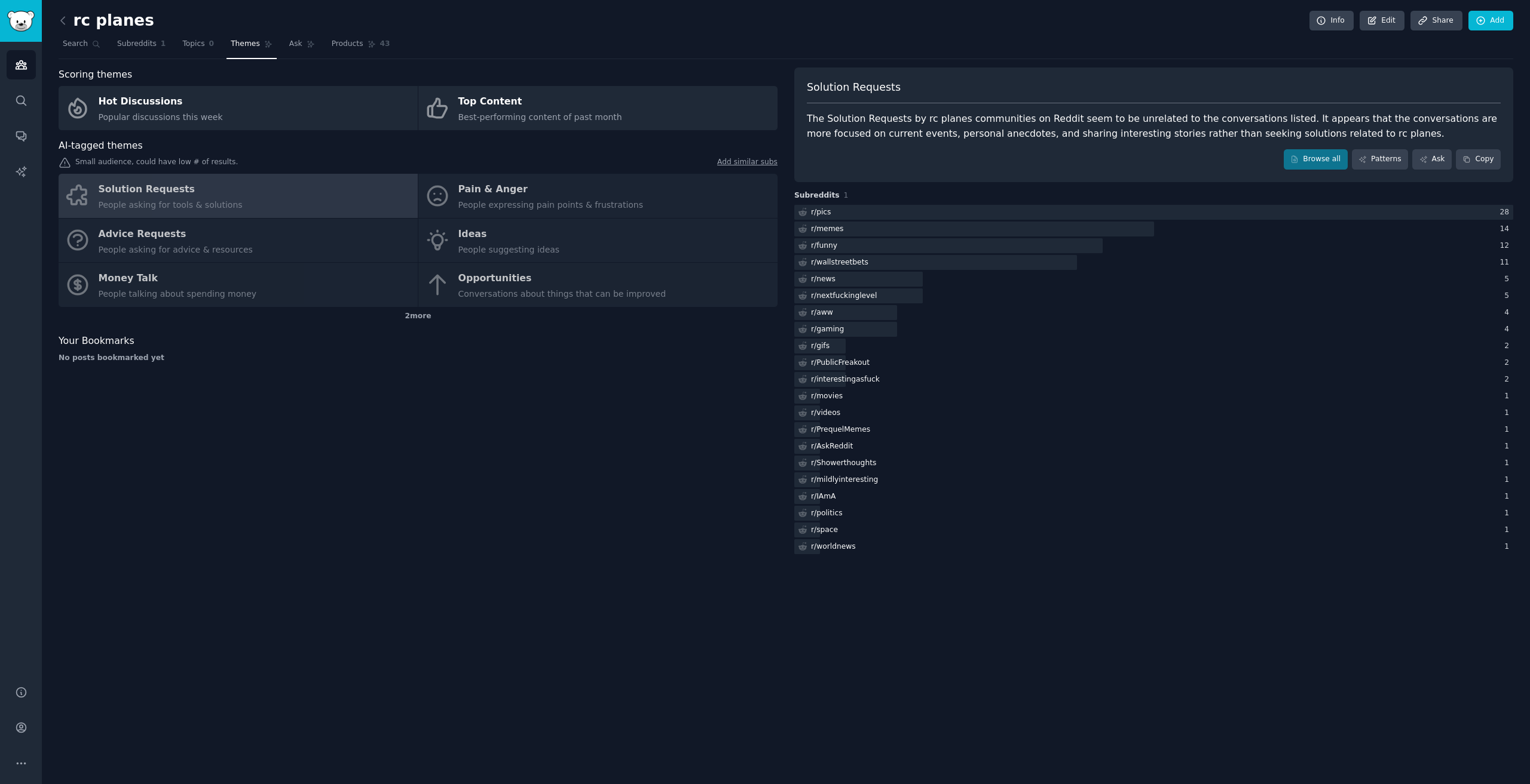
click at [468, 227] on div "Solution Requests People asking for tools & solutions Pain & Anger People expre…" at bounding box center [418, 240] width 719 height 133
click at [117, 245] on div "Solution Requests People asking for tools & solutions Pain & Anger People expre…" at bounding box center [418, 240] width 719 height 133
click at [121, 193] on div "Solution Requests People asking for tools & solutions Pain & Anger People expre…" at bounding box center [418, 240] width 719 height 133
click at [408, 317] on div "2 more" at bounding box center [418, 317] width 719 height 19
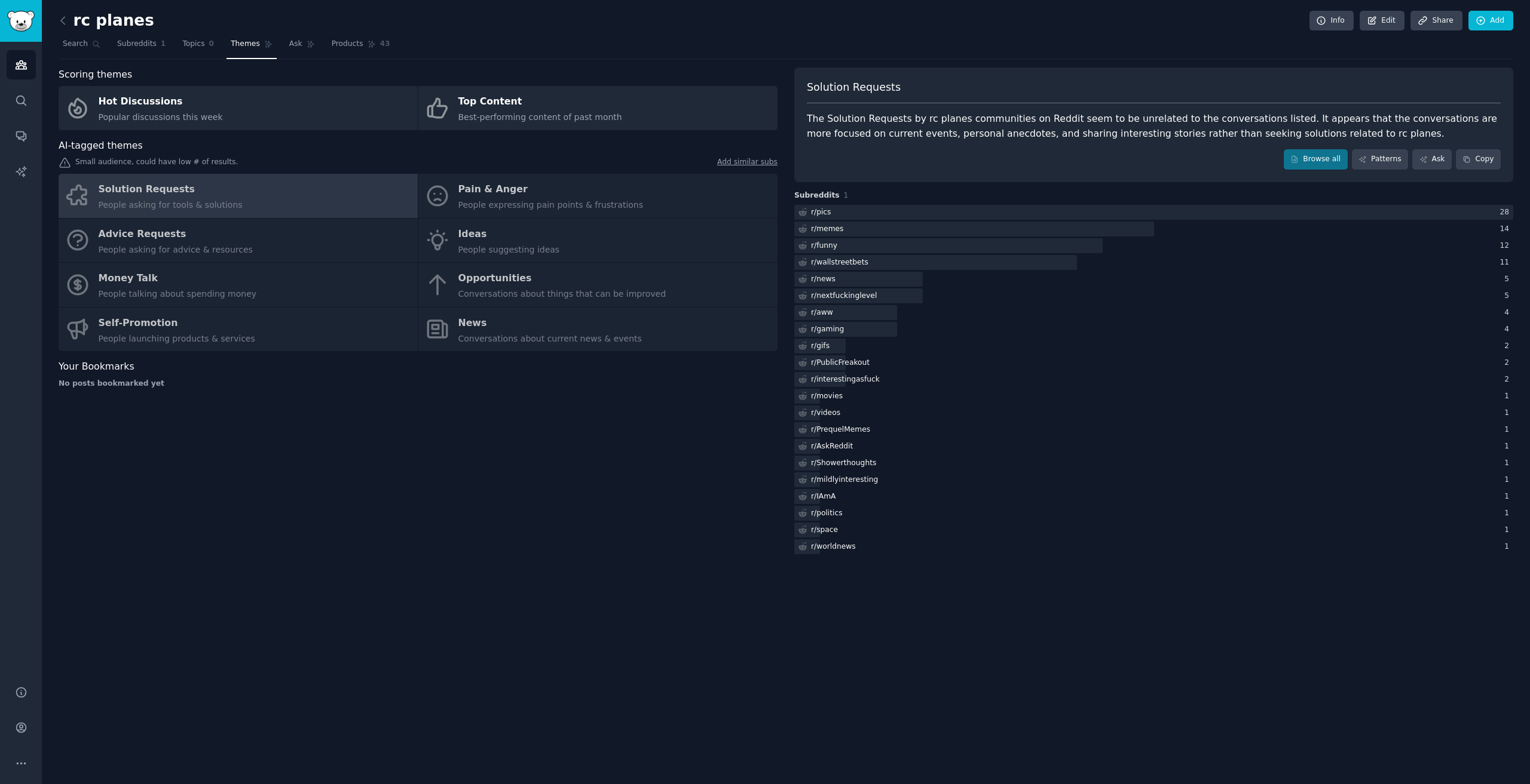
click at [133, 328] on div "Solution Requests People asking for tools & solutions Pain & Anger People expre…" at bounding box center [418, 262] width 719 height 177
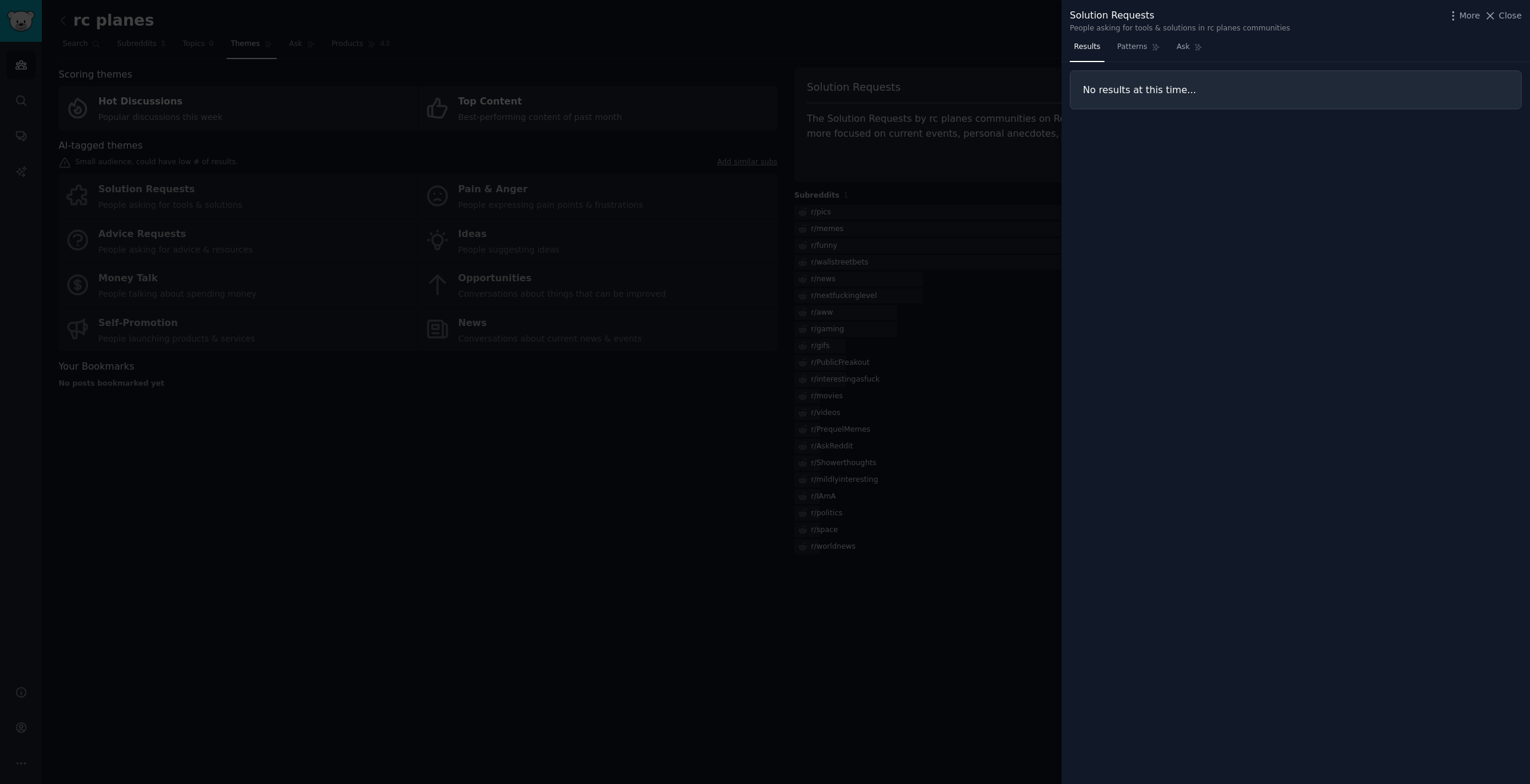
click at [169, 468] on div at bounding box center [765, 392] width 1530 height 784
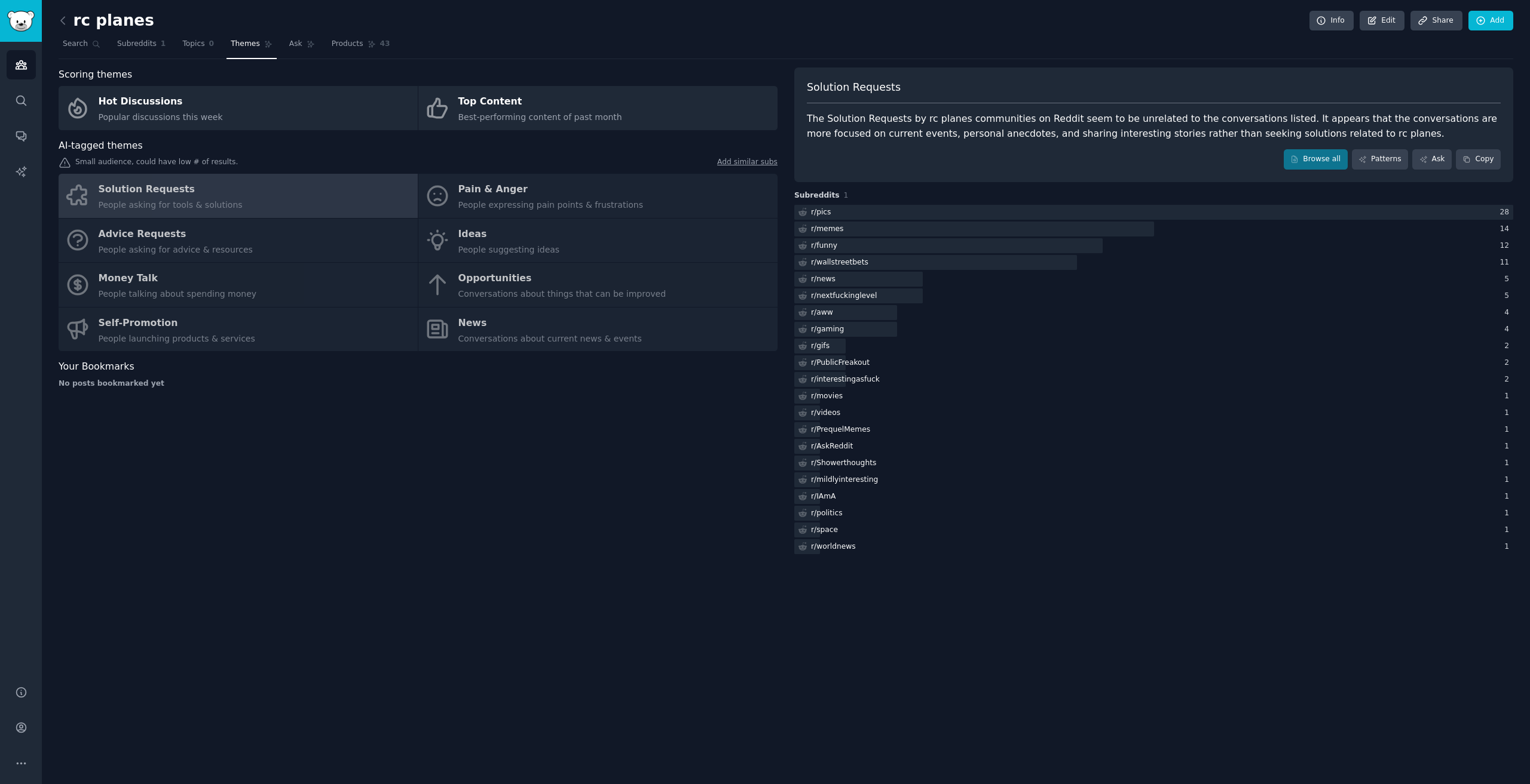
click at [496, 202] on div "Solution Requests People asking for tools & solutions Pain & Anger People expre…" at bounding box center [418, 262] width 719 height 177
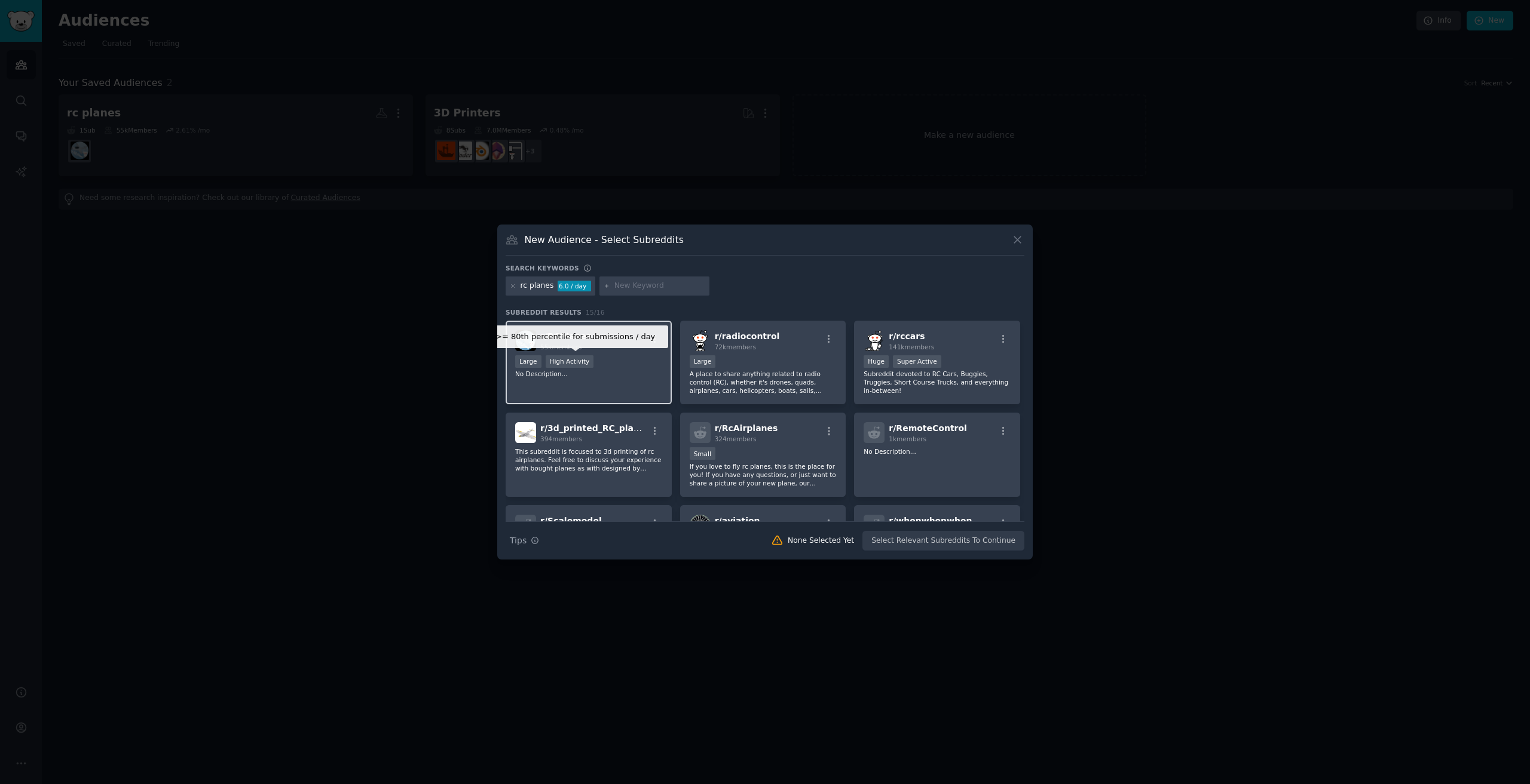
click at [566, 363] on div "High Activity" at bounding box center [570, 361] width 48 height 12
click at [292, 448] on div at bounding box center [765, 392] width 1530 height 784
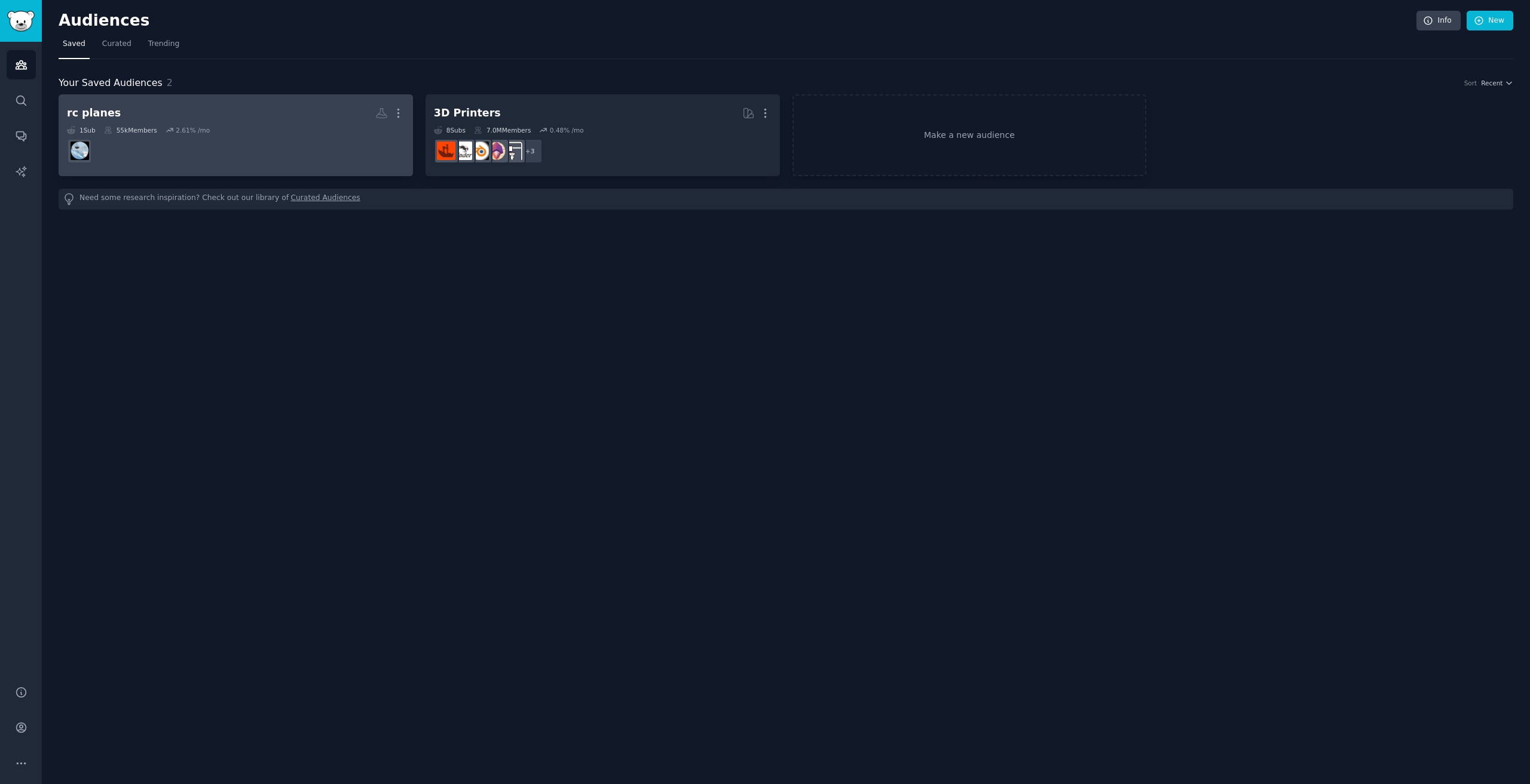
click at [120, 135] on dd at bounding box center [235, 151] width 338 height 33
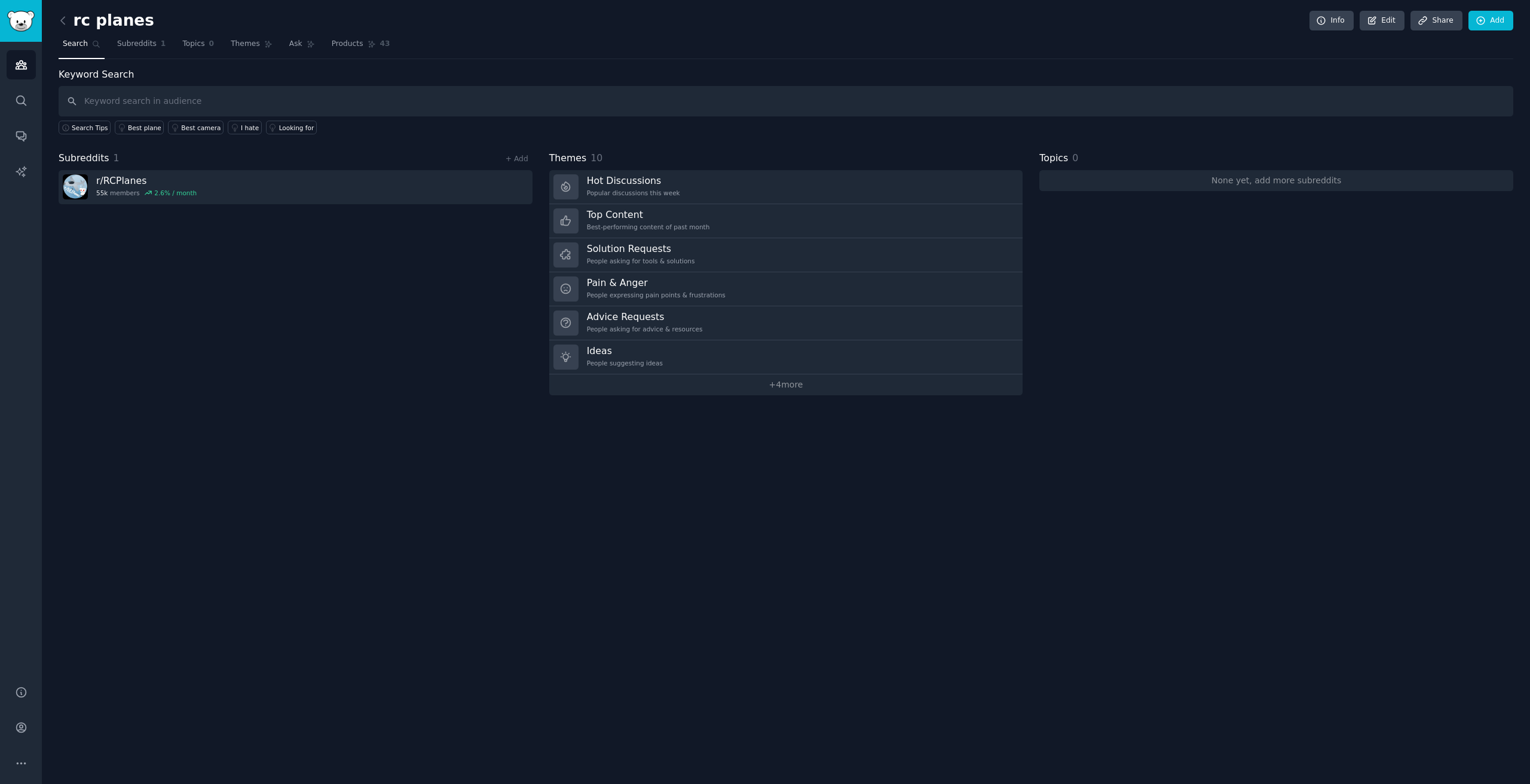
click at [784, 384] on link "+ 4 more" at bounding box center [786, 385] width 474 height 21
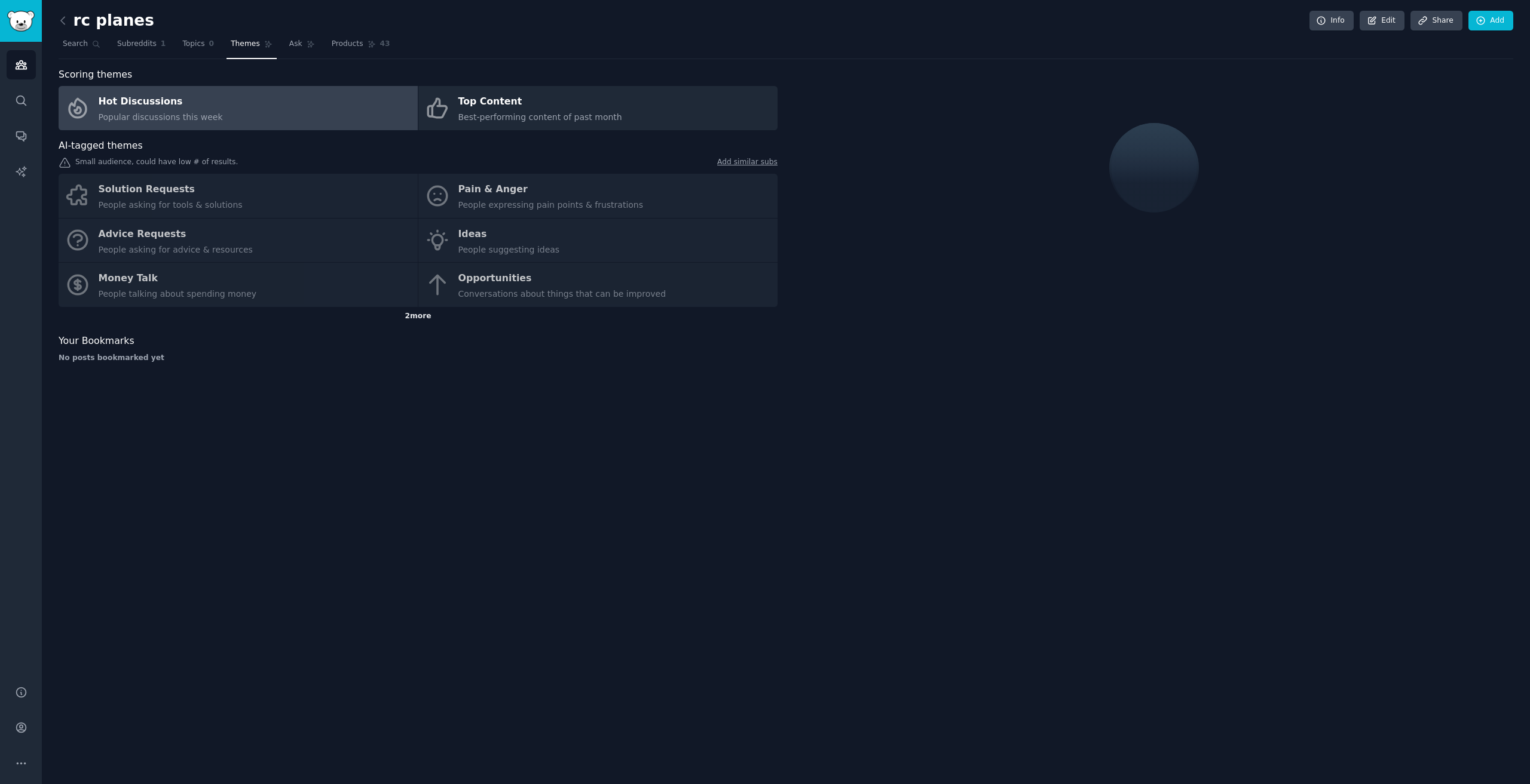
click at [413, 321] on div "2 more" at bounding box center [418, 317] width 719 height 19
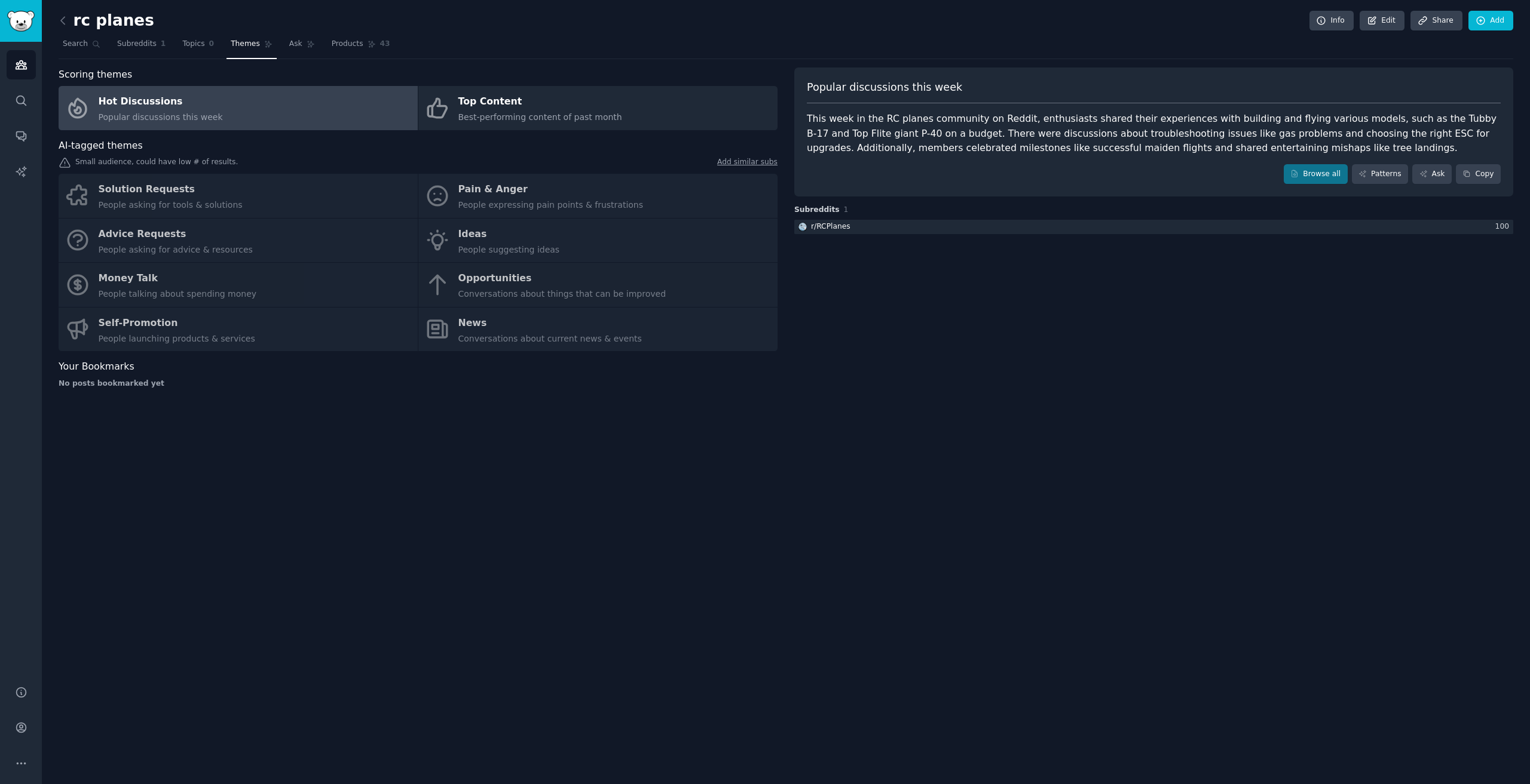
click at [507, 197] on div "Solution Requests People asking for tools & solutions Pain & Anger People expre…" at bounding box center [418, 262] width 719 height 177
click at [501, 119] on span "Best-performing content of past month" at bounding box center [540, 117] width 164 height 10
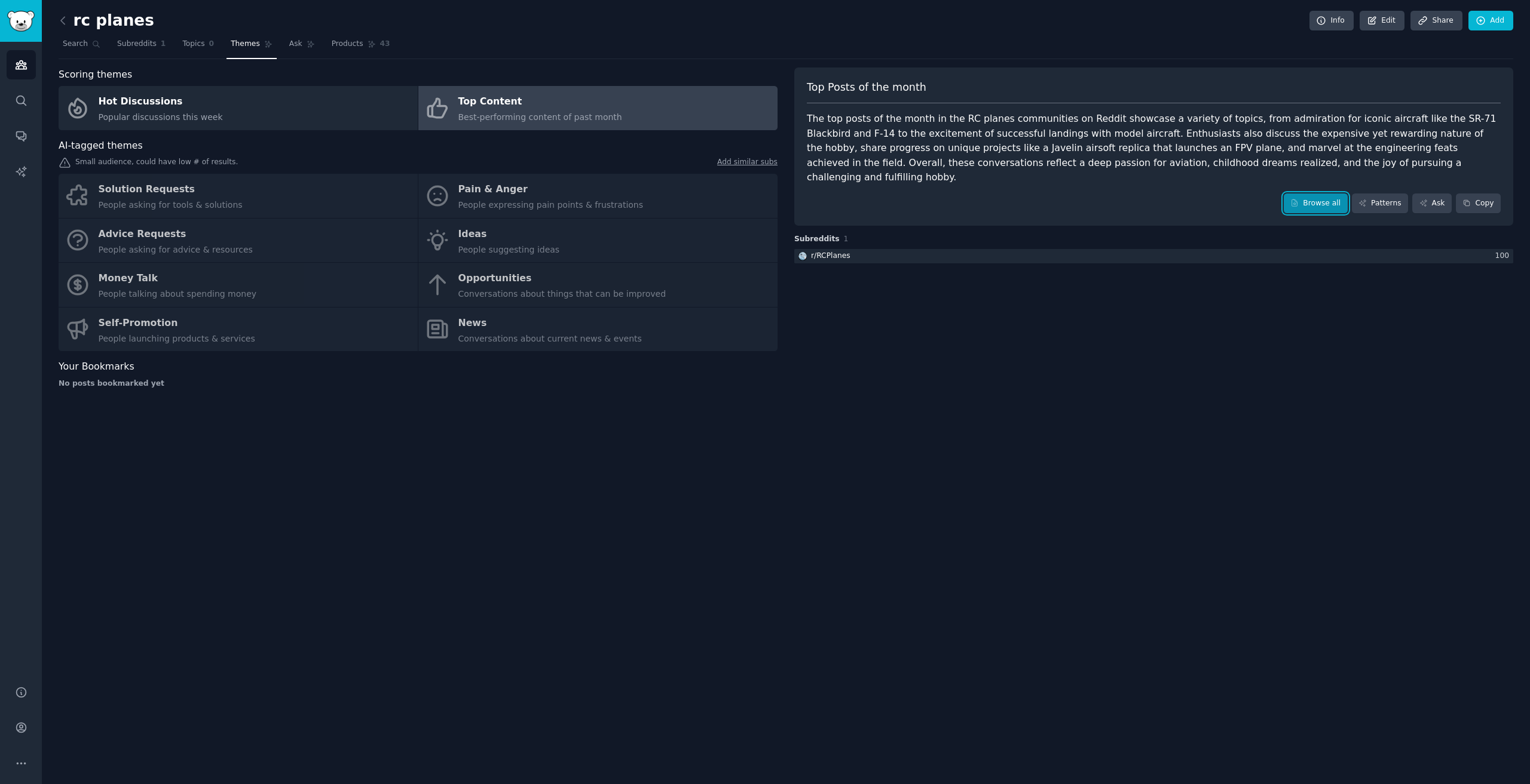
click at [1336, 194] on link "Browse all" at bounding box center [1316, 204] width 64 height 20
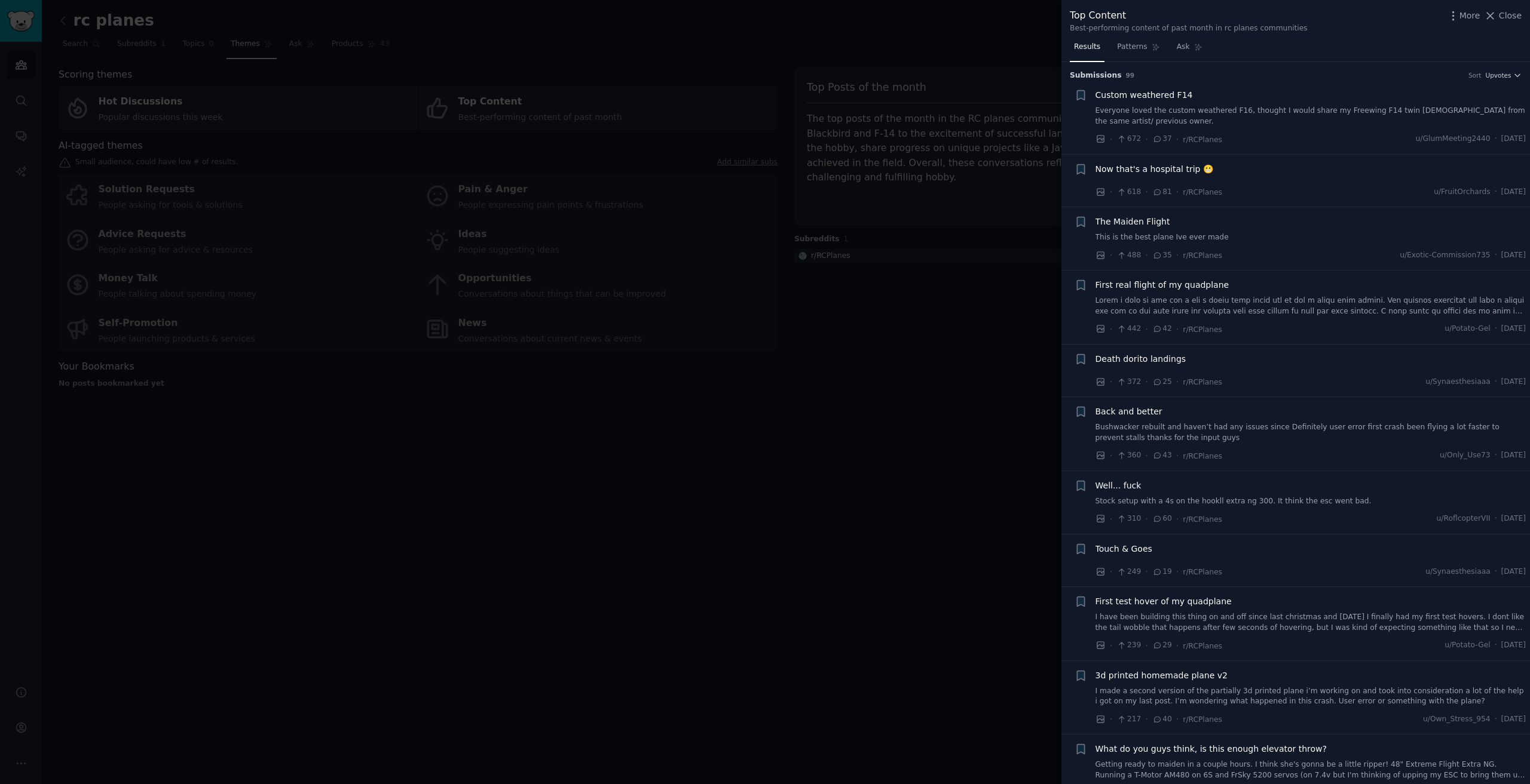
click at [404, 439] on div at bounding box center [765, 392] width 1530 height 784
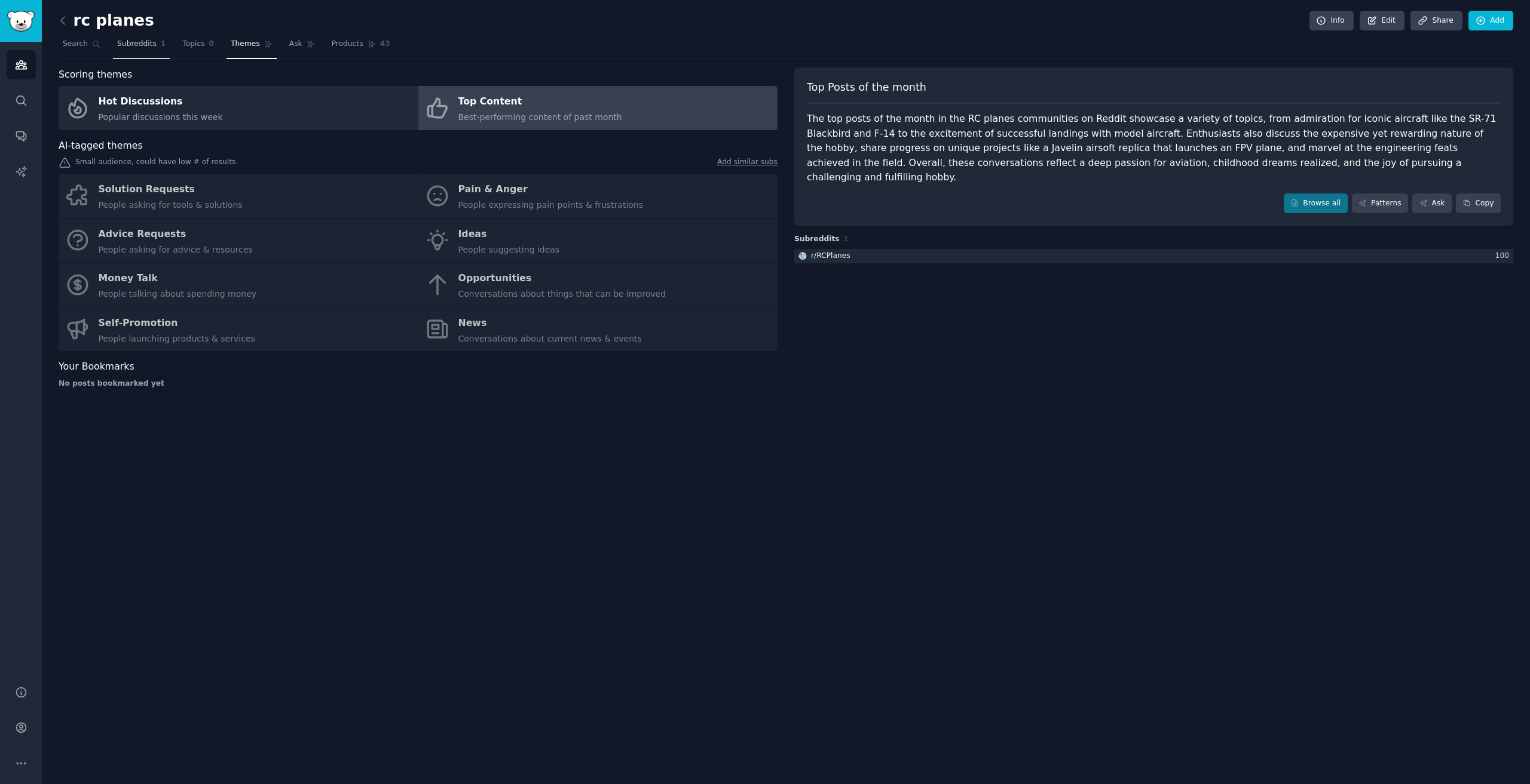
click at [135, 47] on span "Subreddits" at bounding box center [137, 44] width 39 height 11
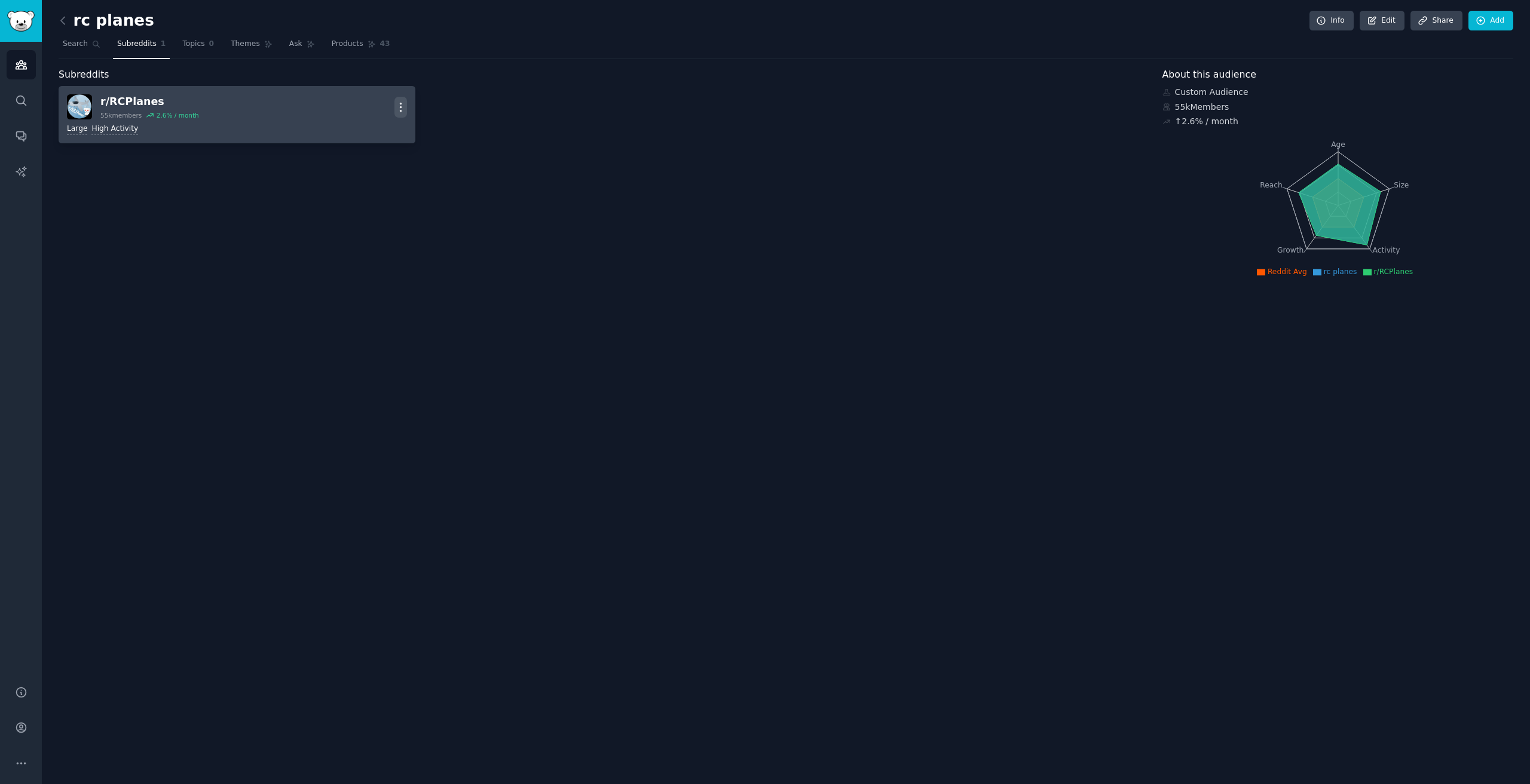
click at [405, 107] on icon "button" at bounding box center [400, 107] width 12 height 12
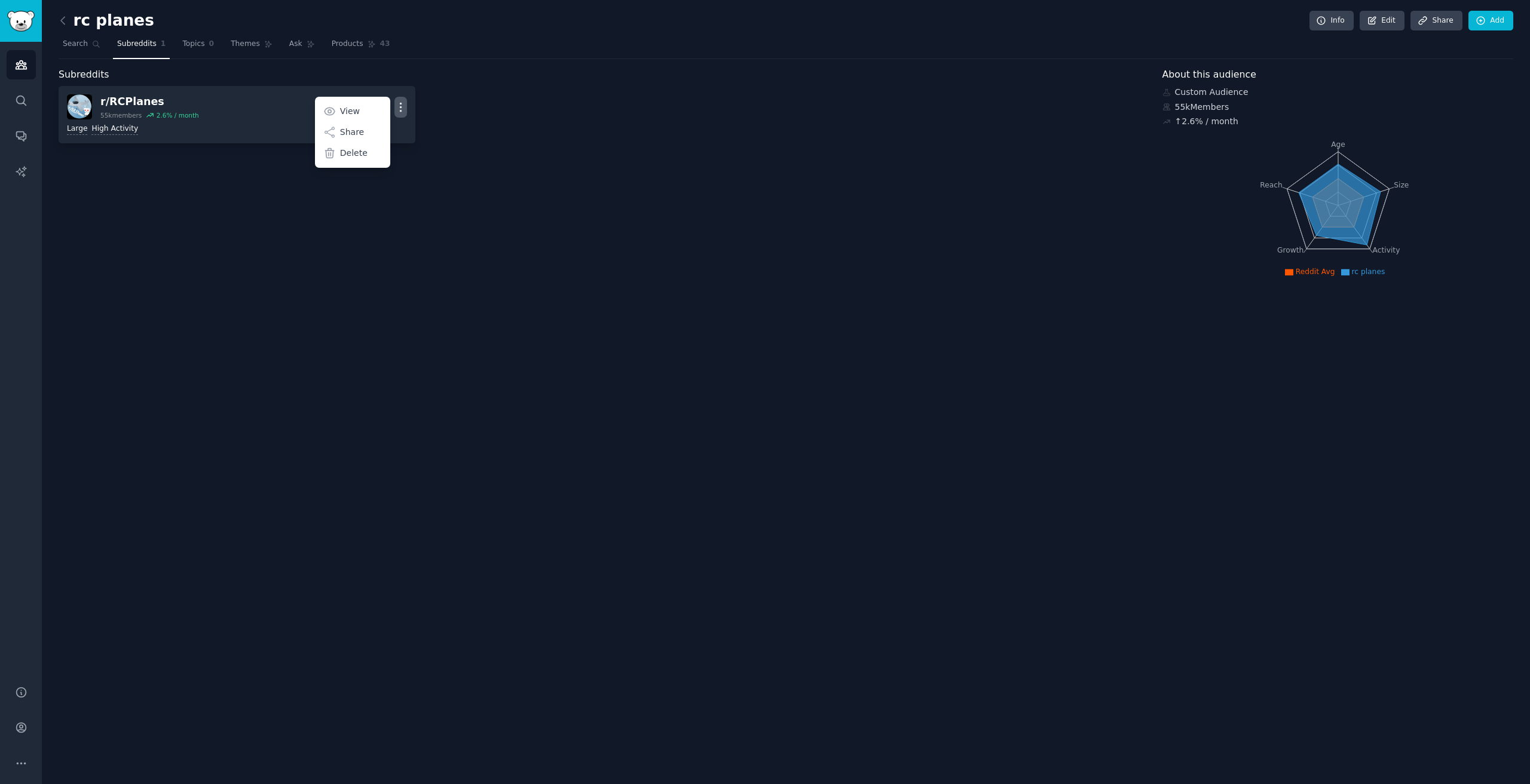
click at [343, 287] on div "rc planes Info Edit Share Add Search Subreddits 1 Topics 0 Themes Ask Products …" at bounding box center [786, 392] width 1488 height 784
click at [83, 43] on span "Search" at bounding box center [75, 44] width 25 height 11
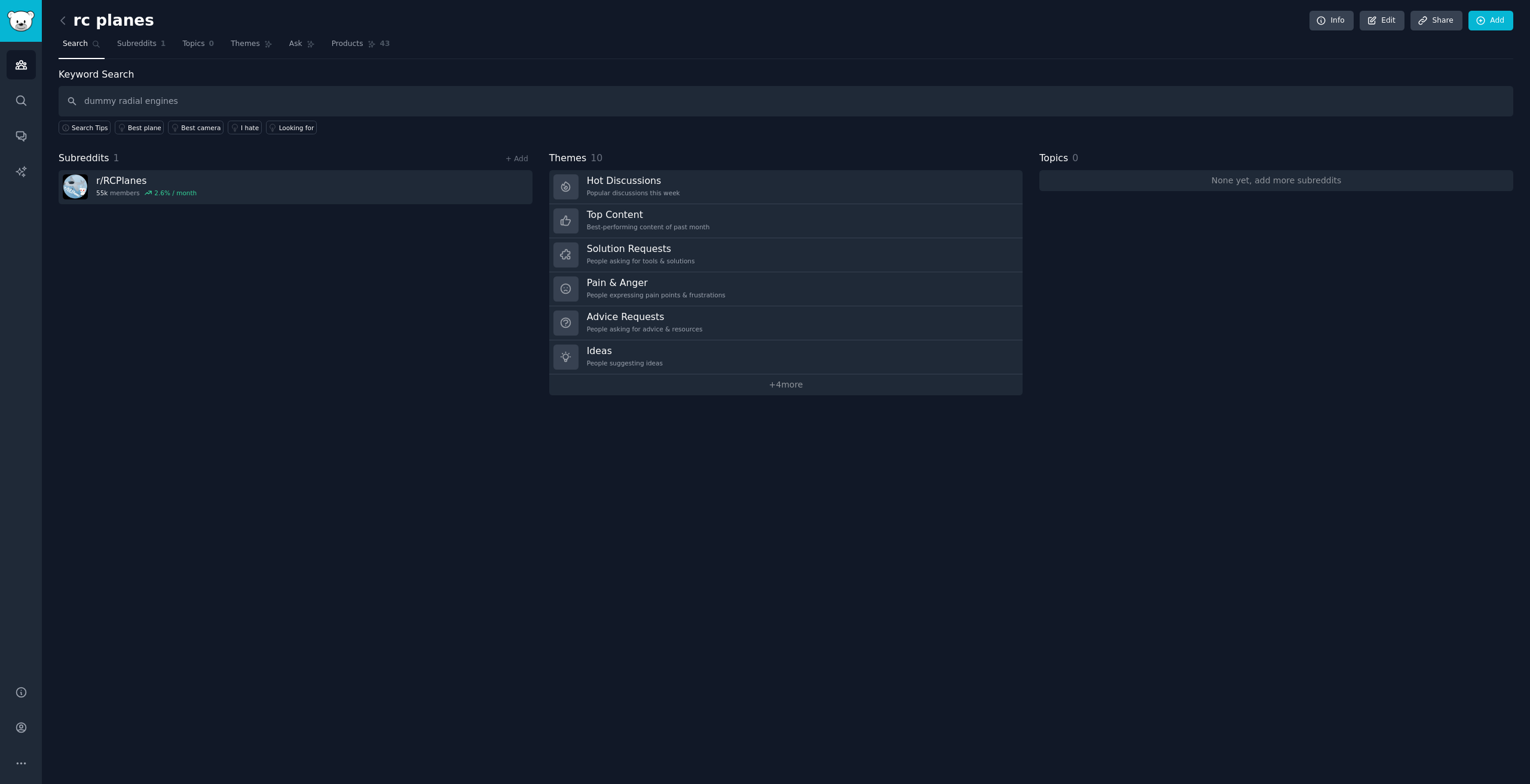
type input "dummy radial engines"
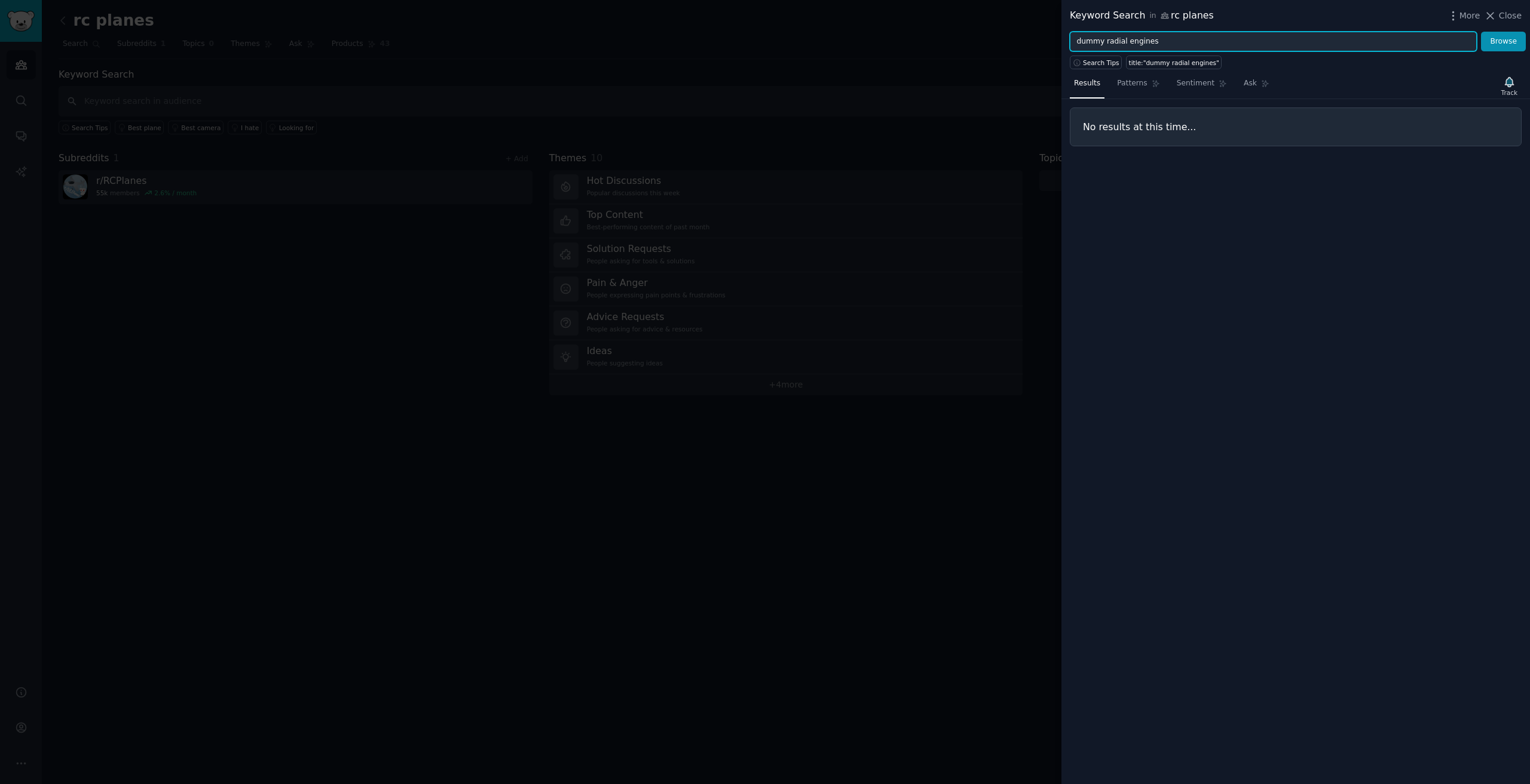
click at [1120, 41] on input "dummy radial engines" at bounding box center [1273, 42] width 407 height 20
type input "dummy engines"
click at [1481, 32] on button "Browse" at bounding box center [1503, 42] width 45 height 20
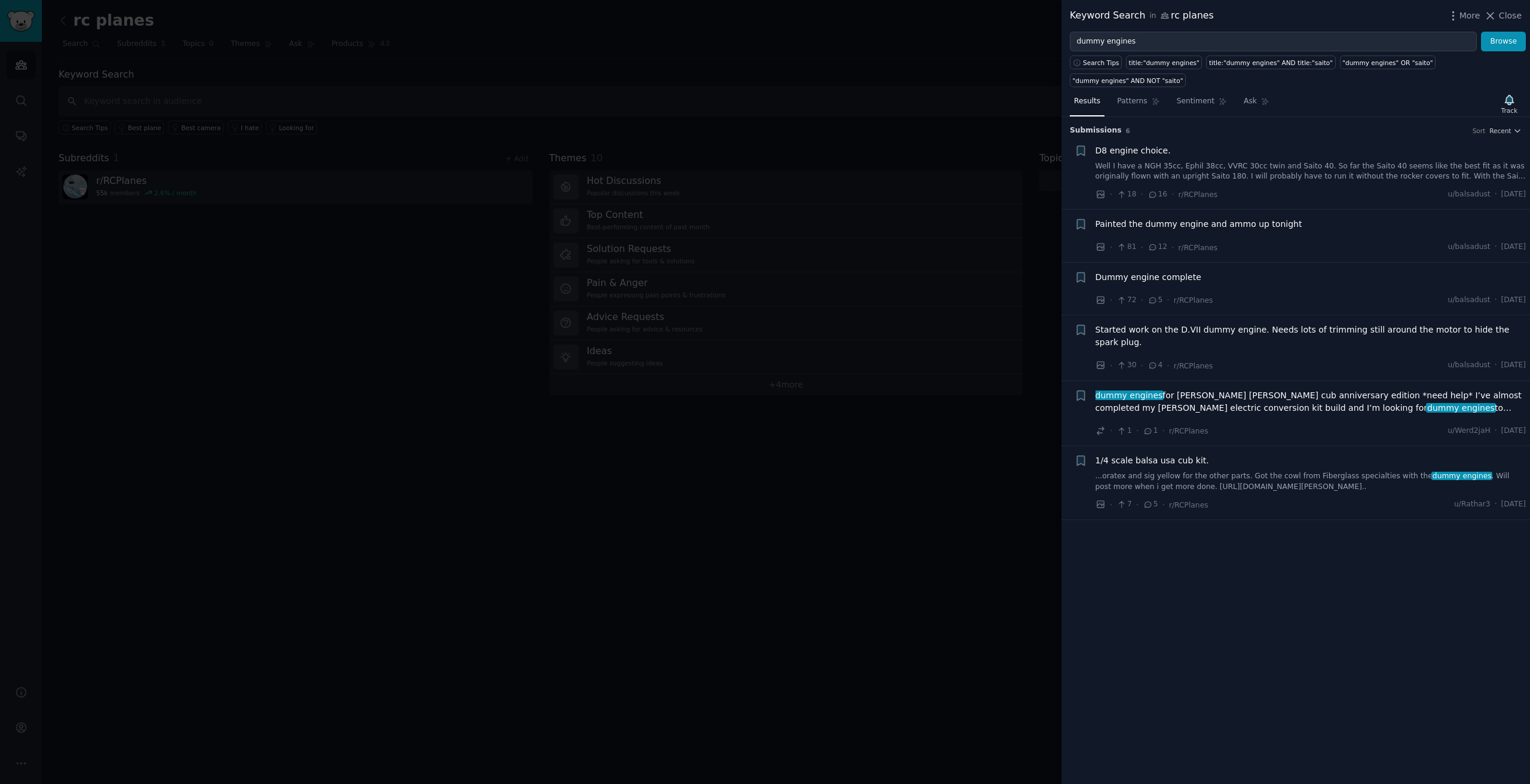
click at [1161, 271] on span "Dummy engine complete" at bounding box center [1149, 277] width 106 height 12
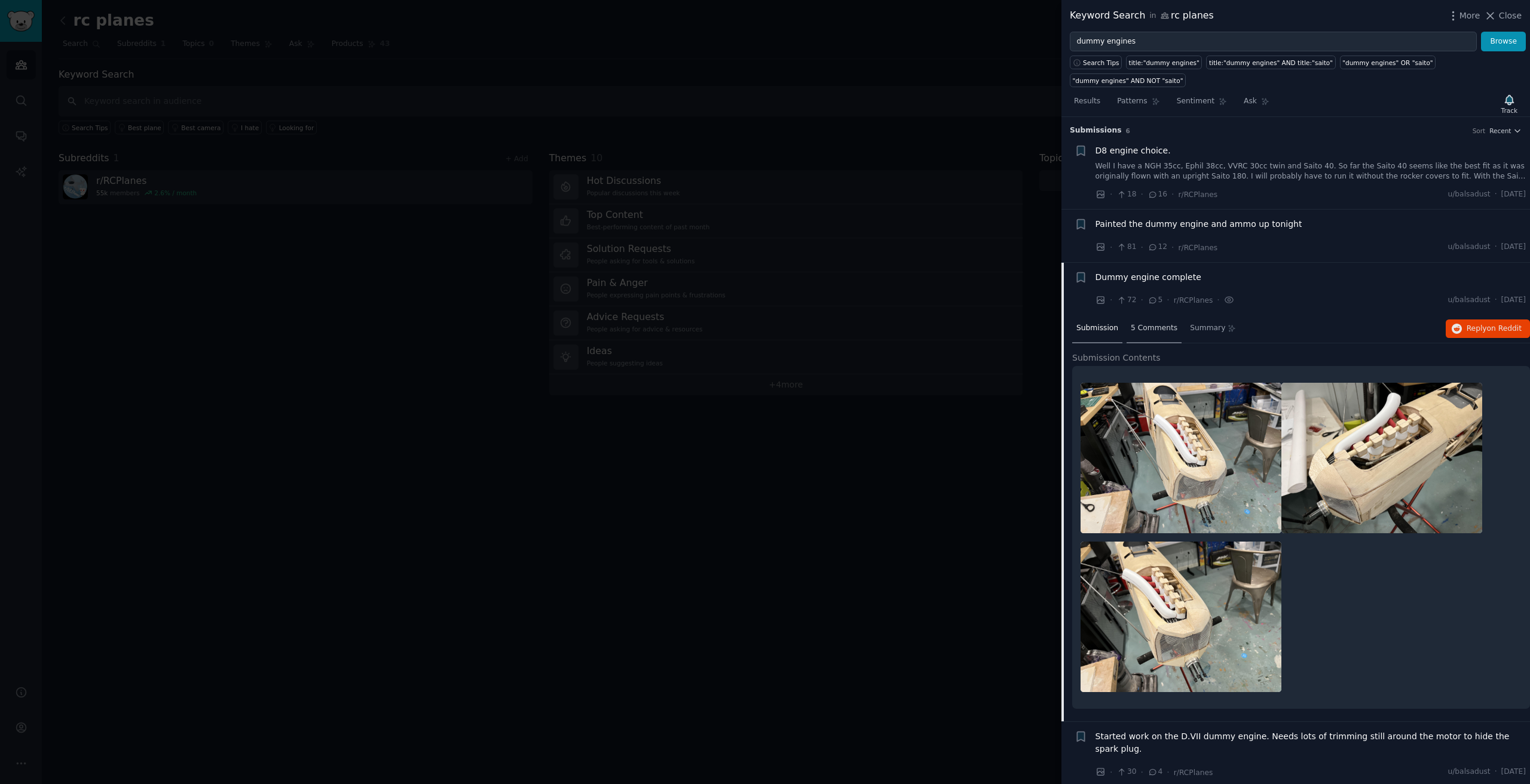
click at [1154, 323] on span "5 Comments" at bounding box center [1154, 329] width 47 height 11
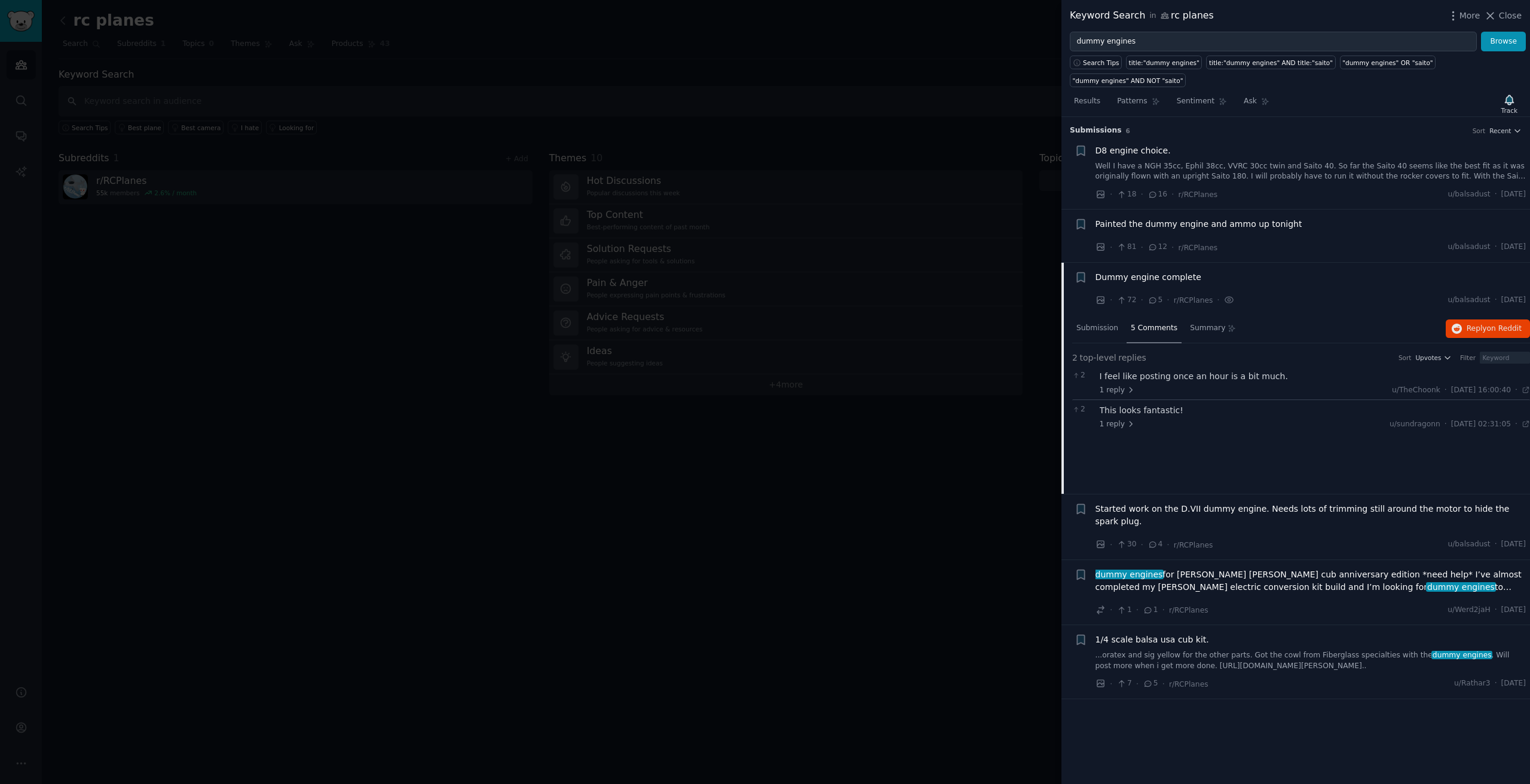
click at [1118, 271] on span "Dummy engine complete" at bounding box center [1149, 277] width 106 height 12
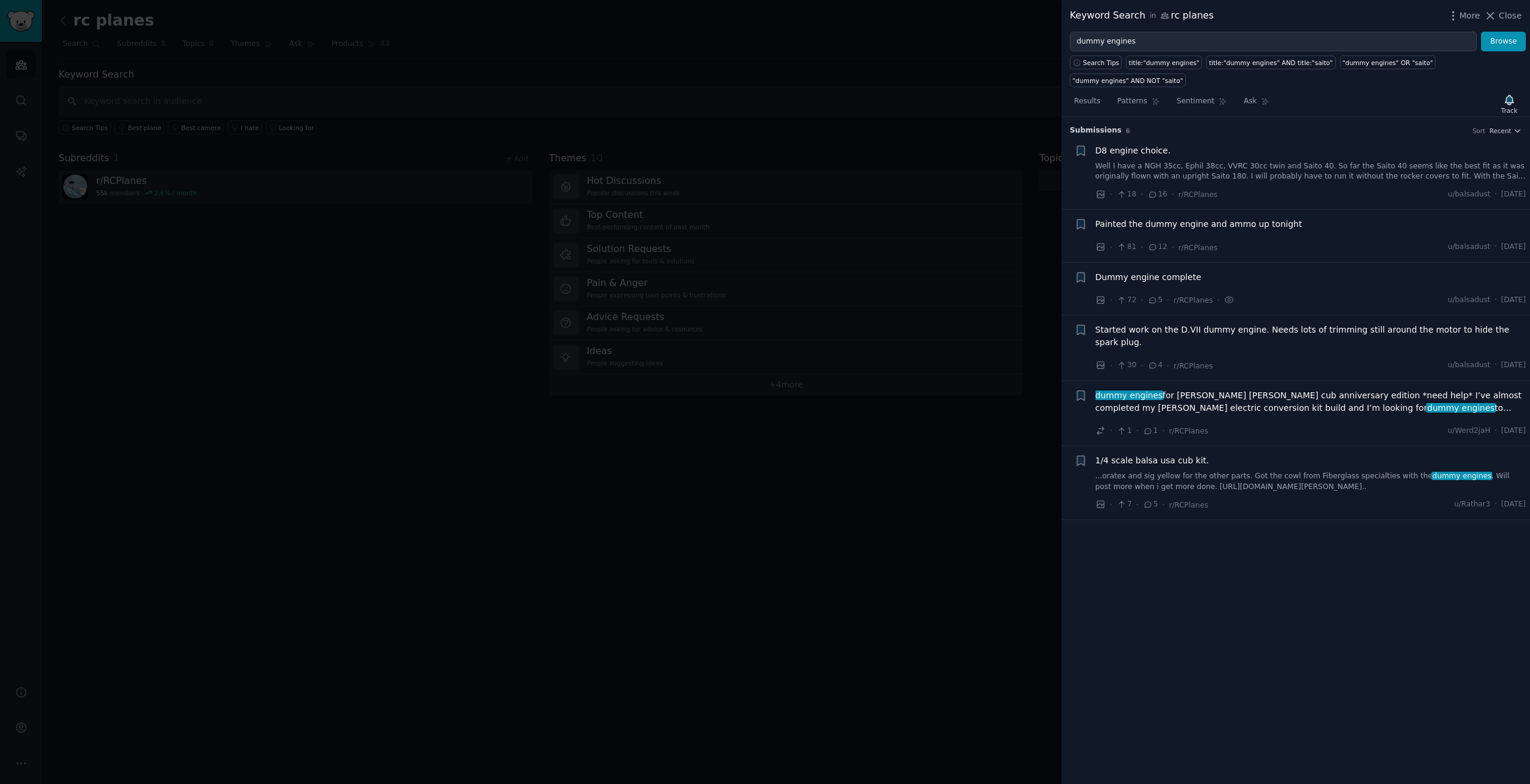
click at [1118, 271] on span "Dummy engine complete" at bounding box center [1149, 277] width 106 height 12
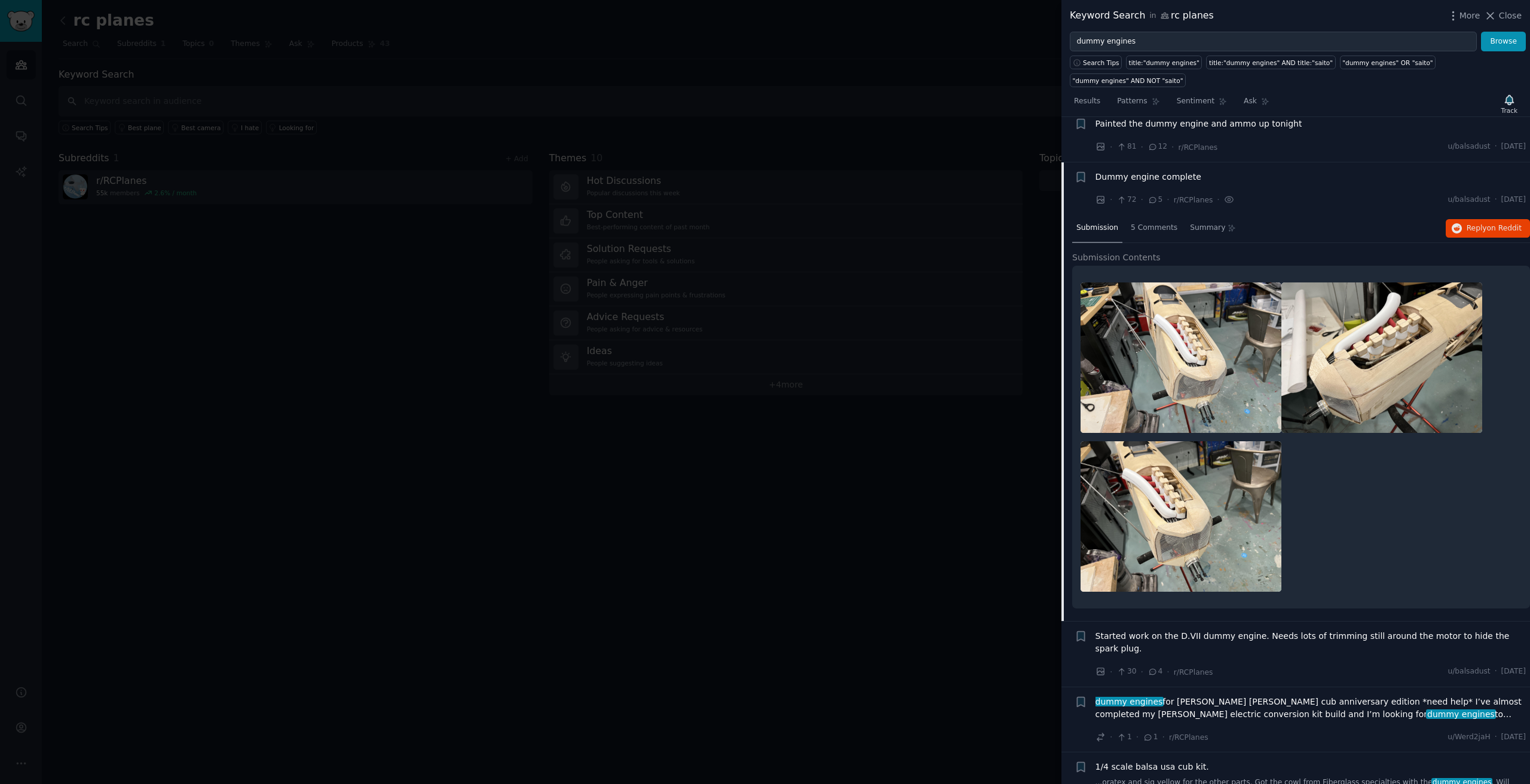
scroll to position [109, 0]
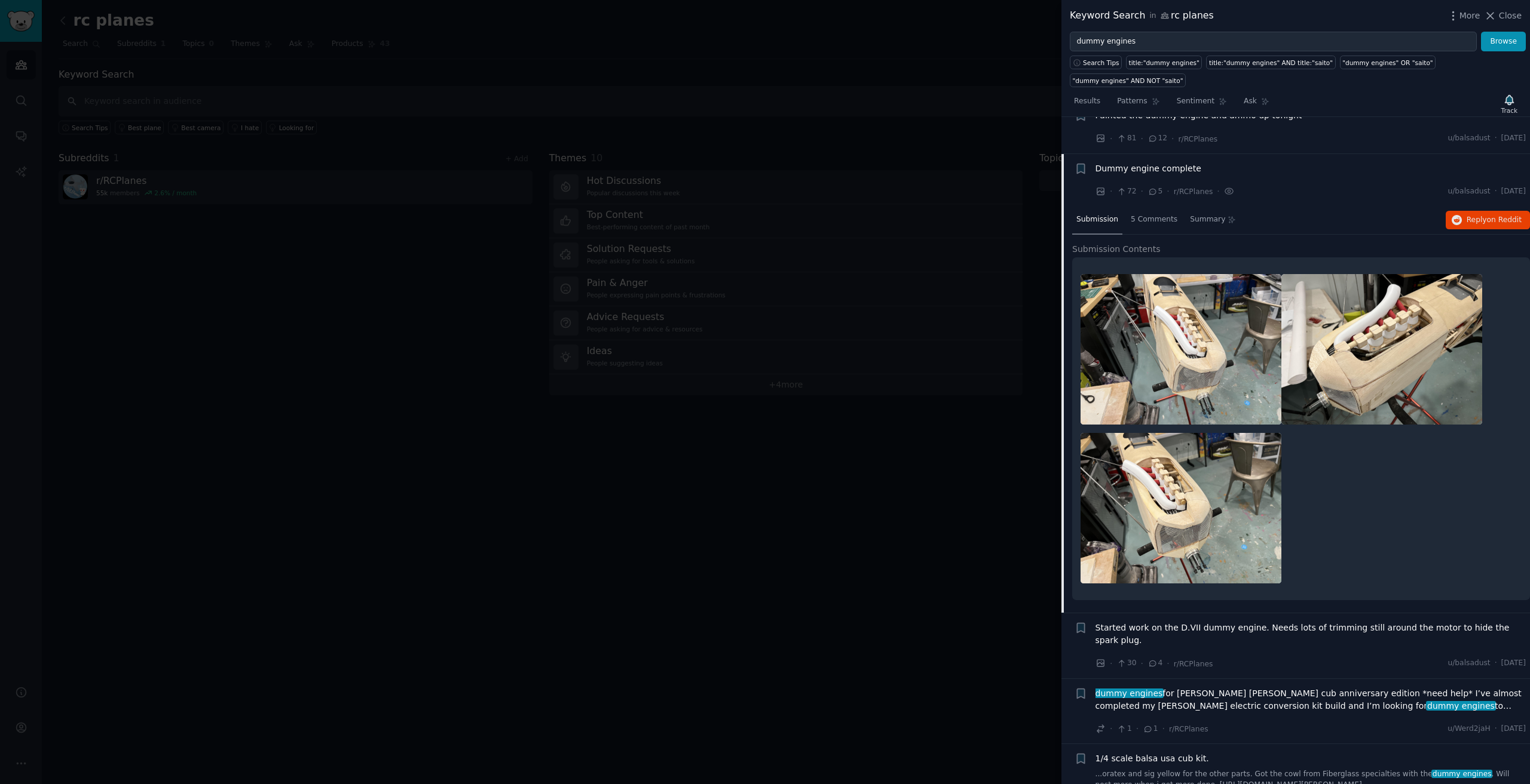
click at [1092, 215] on span "Submission" at bounding box center [1098, 220] width 42 height 11
click at [1133, 622] on span "Started work on the D.VII dummy engine. Needs lots of trimming still around the…" at bounding box center [1311, 634] width 431 height 25
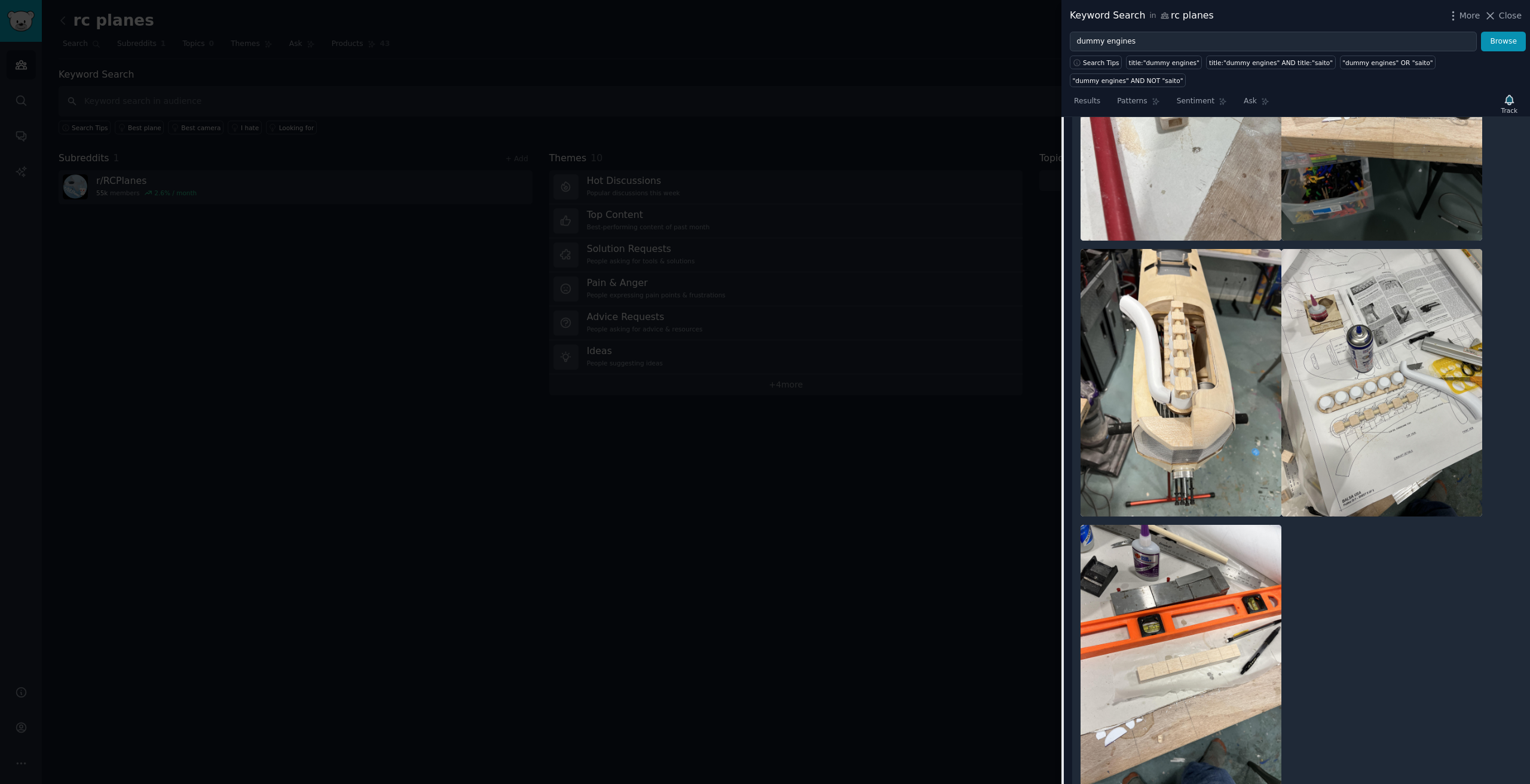
scroll to position [1447, 0]
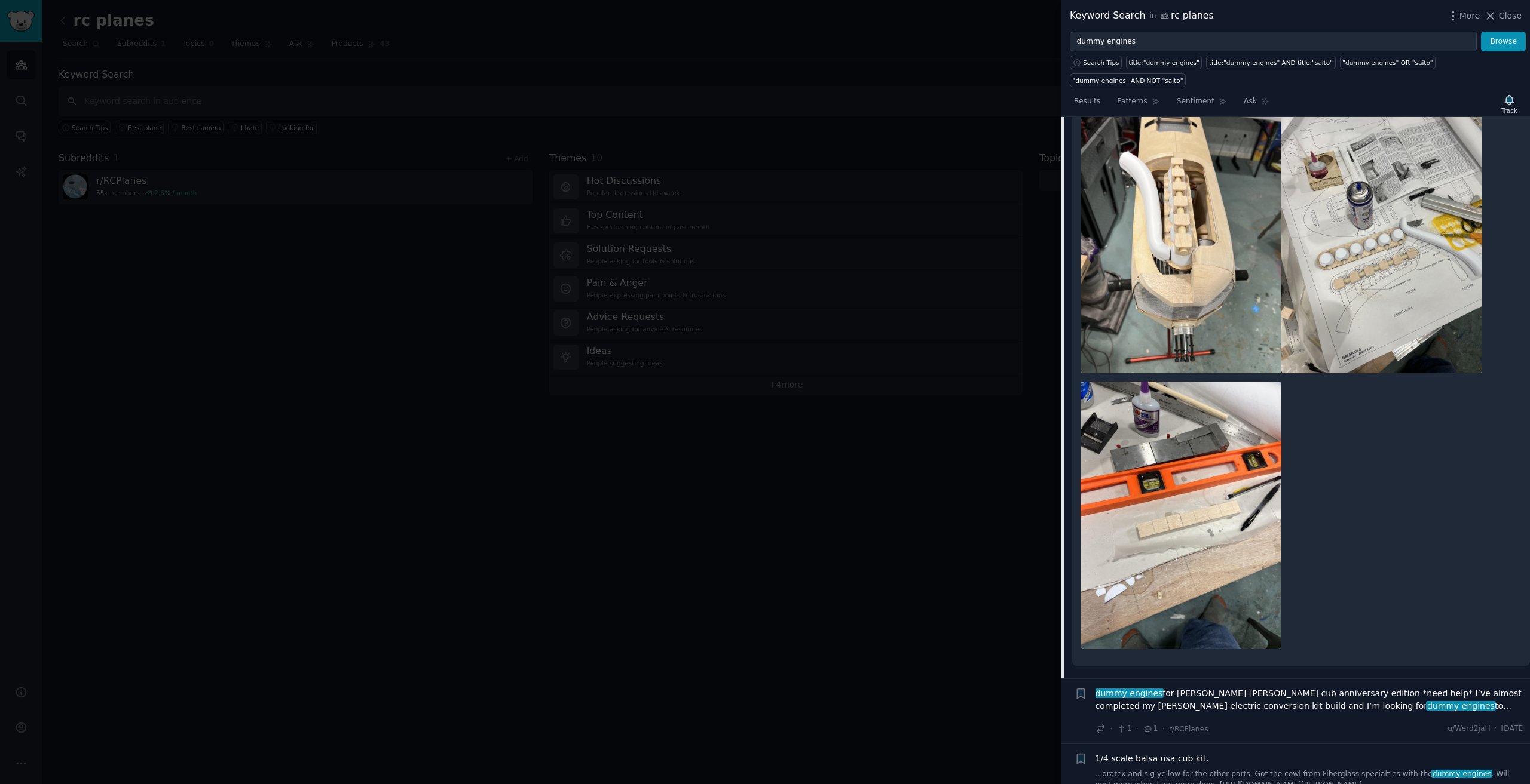
click at [1125, 689] on span "dummy engines" at bounding box center [1129, 694] width 69 height 10
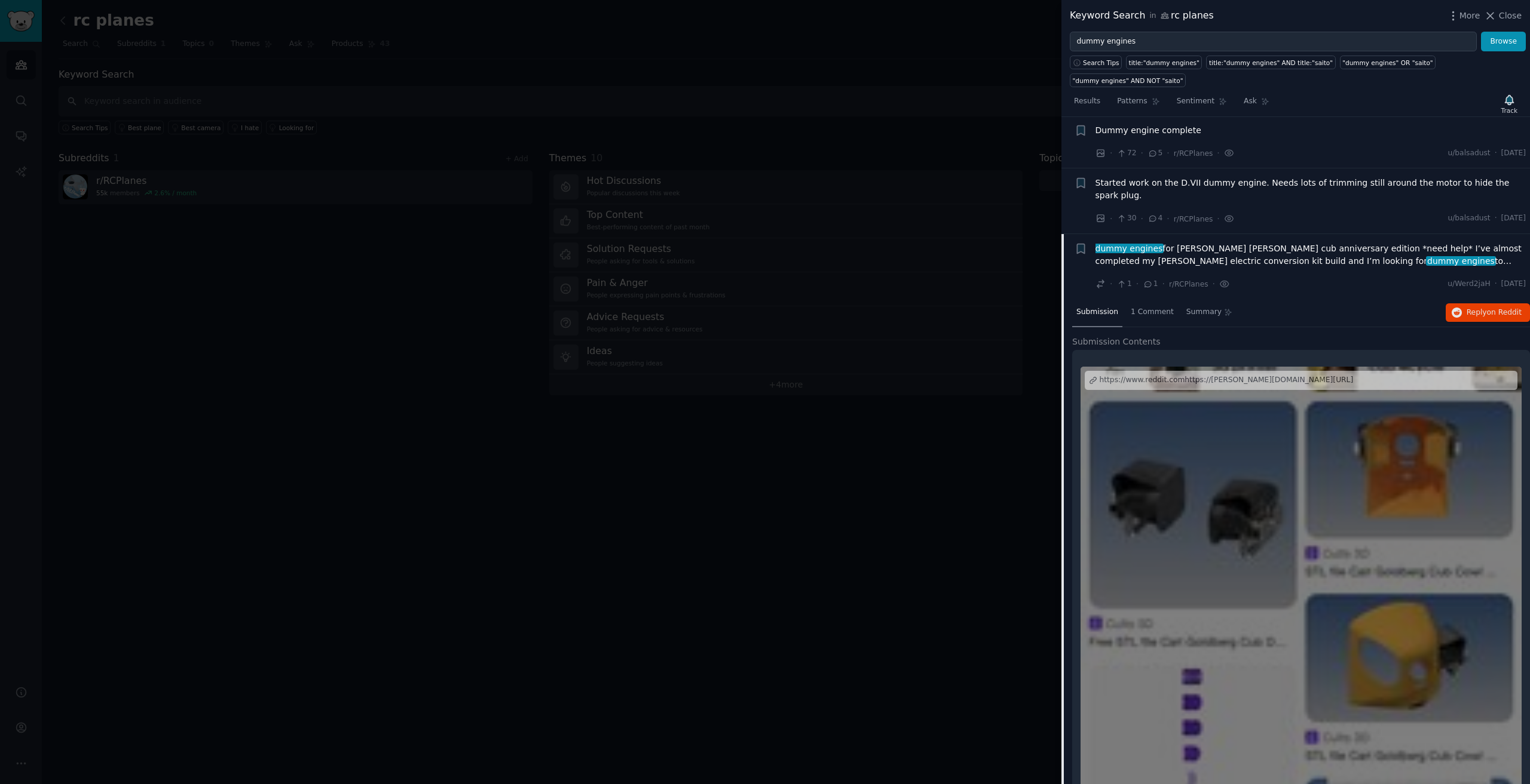
scroll to position [230, 0]
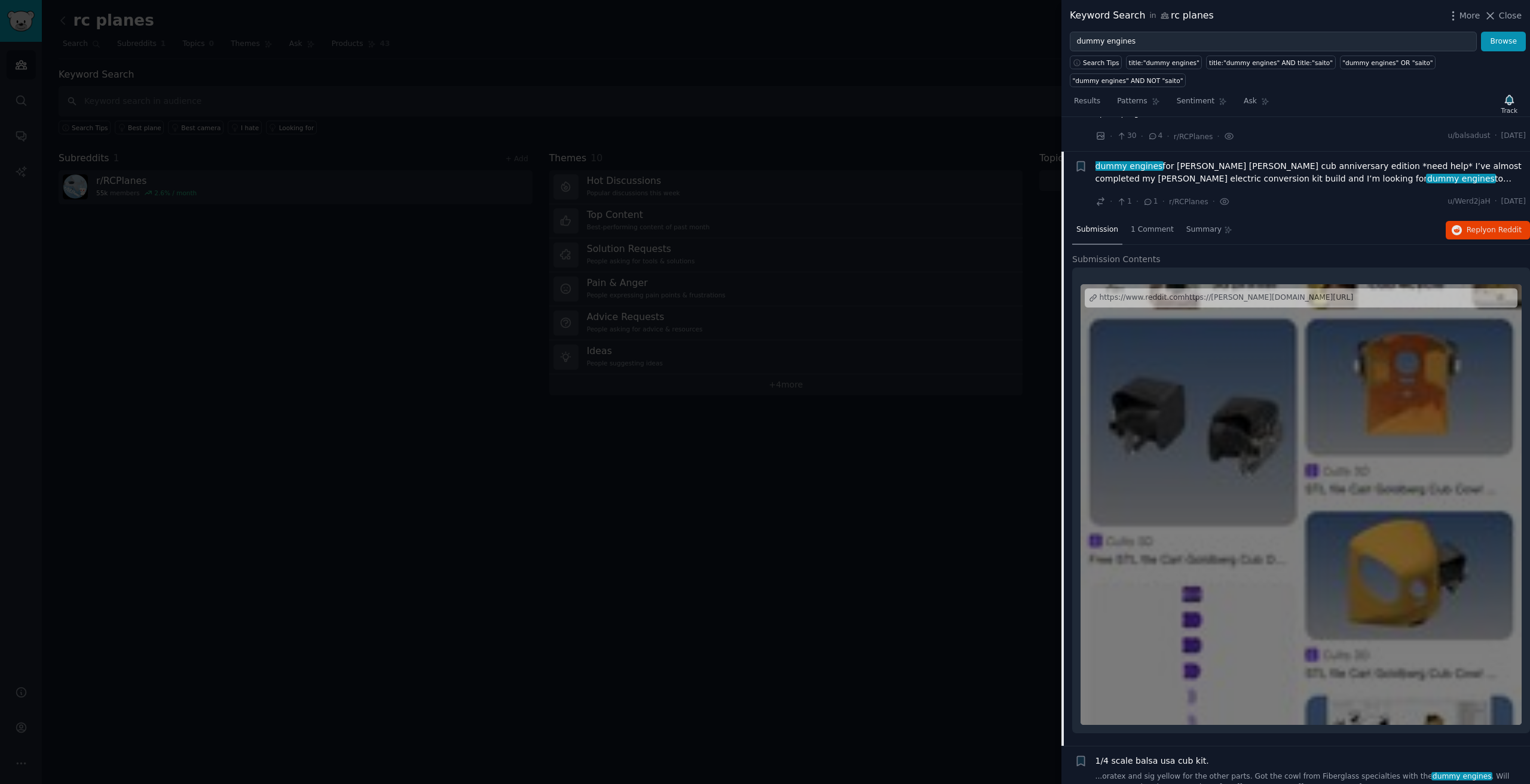
click at [1232, 501] on div at bounding box center [1301, 505] width 441 height 441
click at [1202, 482] on div at bounding box center [1301, 505] width 441 height 441
